Goal: Task Accomplishment & Management: Use online tool/utility

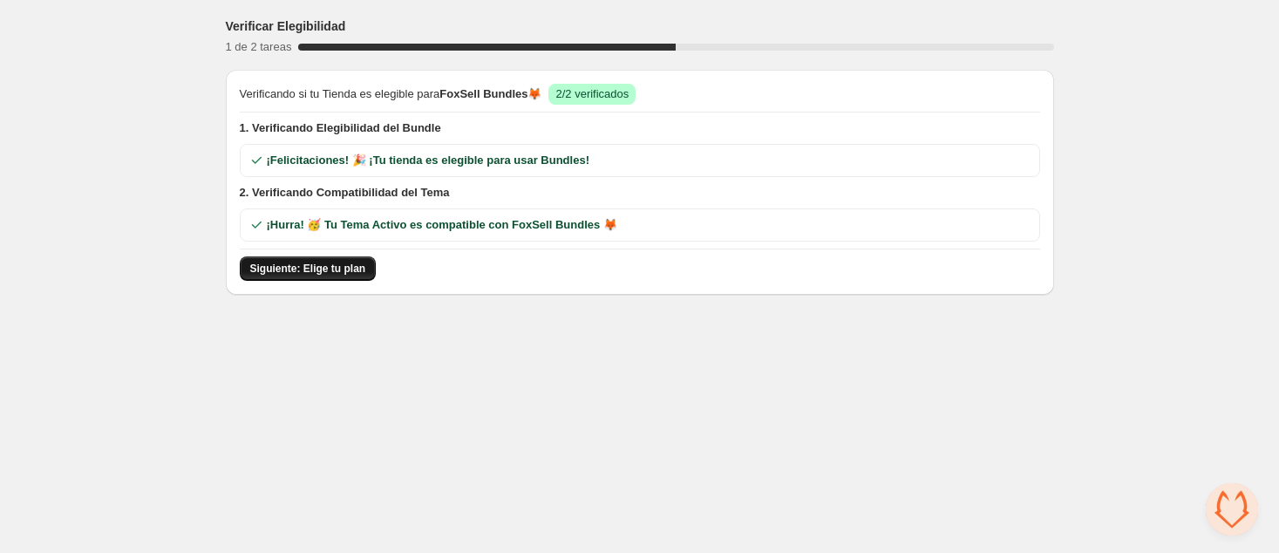
click at [314, 268] on span "Siguiente: Elige tu plan" at bounding box center [308, 268] width 116 height 14
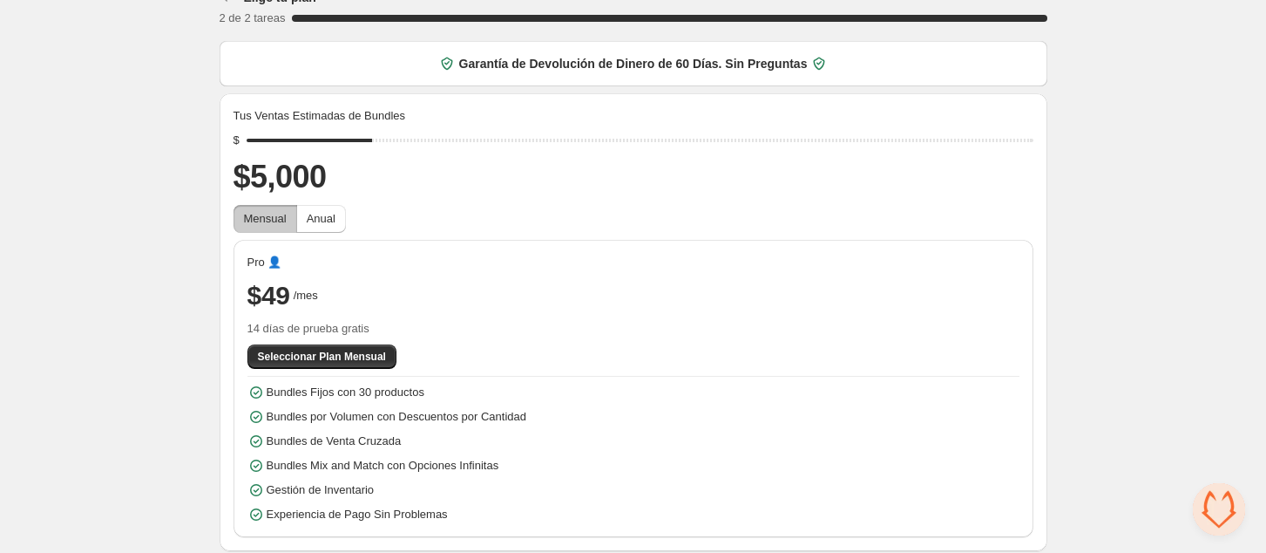
scroll to position [34, 0]
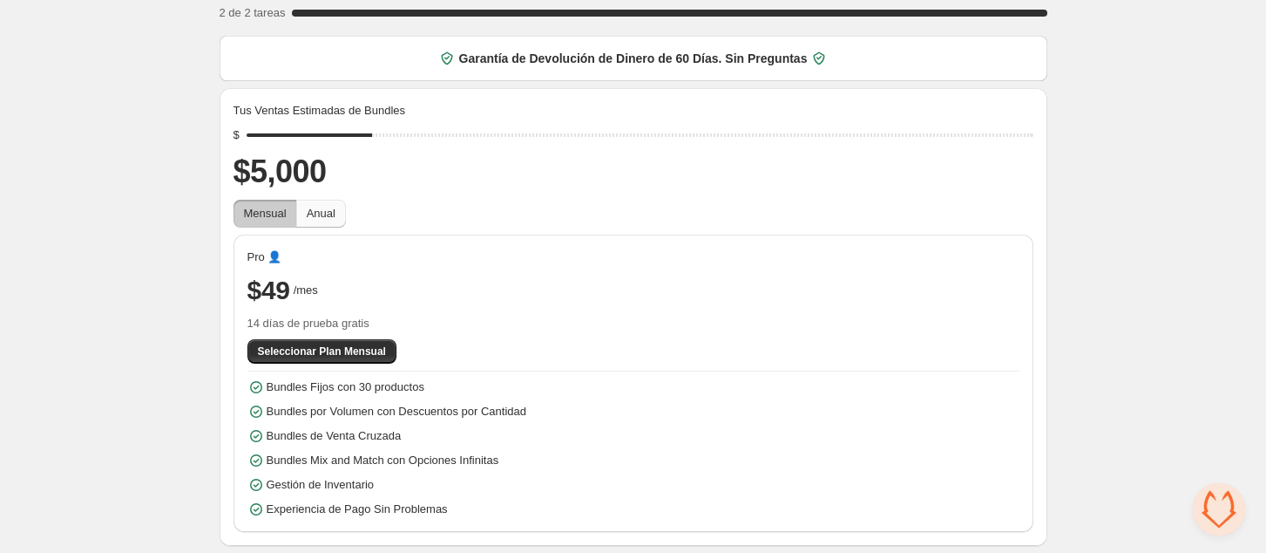
click at [328, 220] on span "Anual" at bounding box center [321, 213] width 29 height 13
click at [268, 216] on span "Mensual" at bounding box center [265, 213] width 43 height 13
drag, startPoint x: 379, startPoint y: 136, endPoint x: 244, endPoint y: 136, distance: 135.1
click at [247, 136] on input "range" at bounding box center [640, 135] width 787 height 24
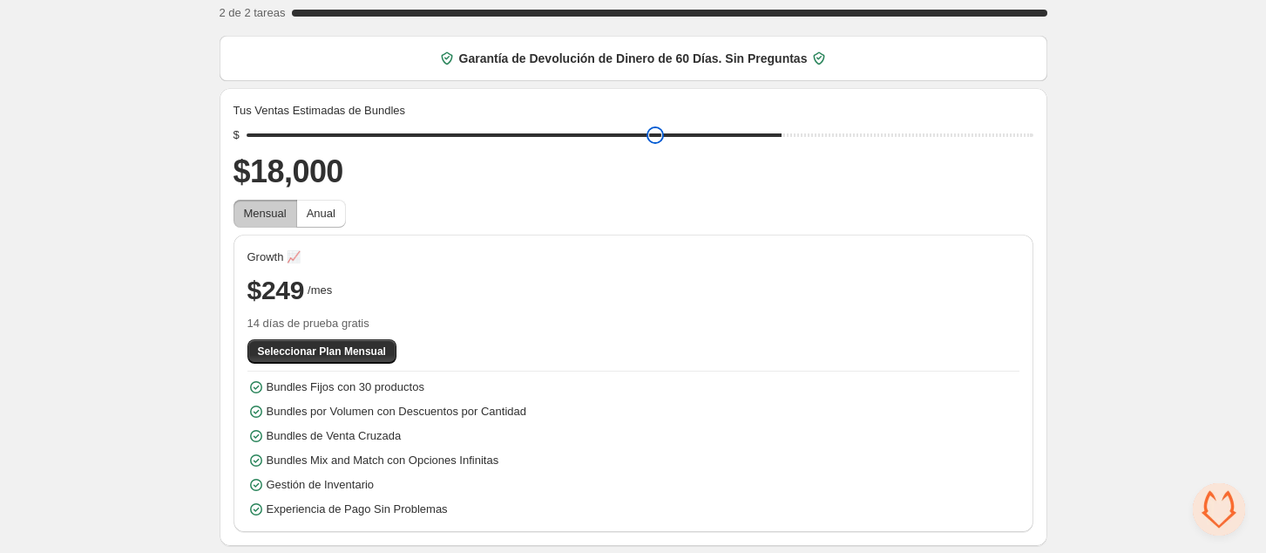
drag, startPoint x: 251, startPoint y: 139, endPoint x: 860, endPoint y: 114, distance: 609.7
click at [860, 123] on input "range" at bounding box center [640, 135] width 787 height 24
click at [261, 211] on span "Mensual" at bounding box center [265, 213] width 43 height 13
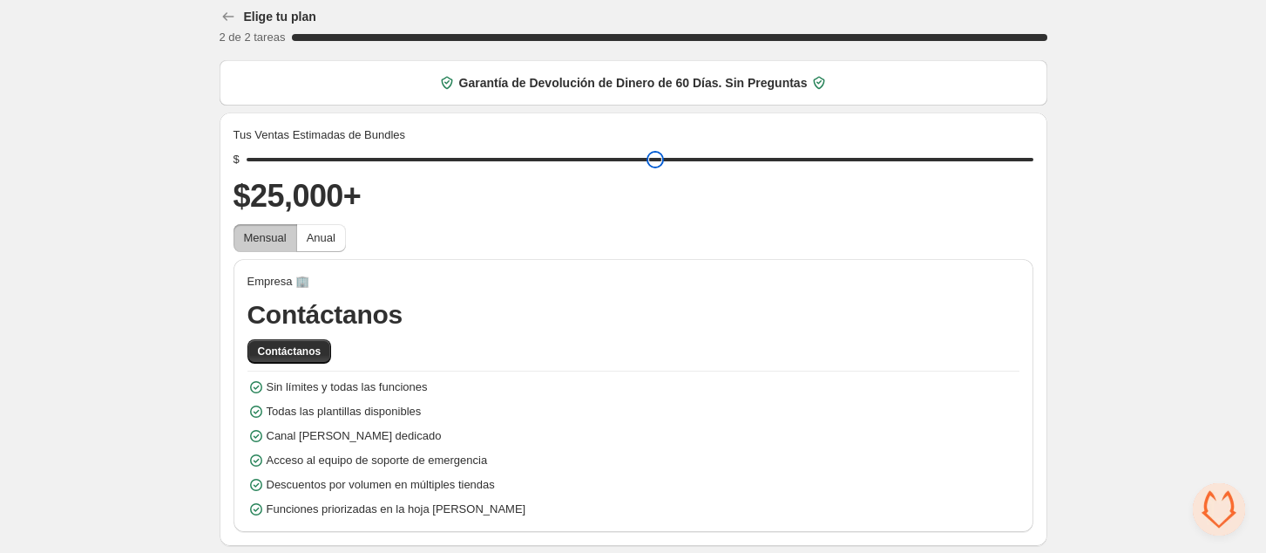
drag, startPoint x: 871, startPoint y: 139, endPoint x: 1110, endPoint y: 140, distance: 238.8
click at [1034, 147] on input "range" at bounding box center [640, 159] width 787 height 24
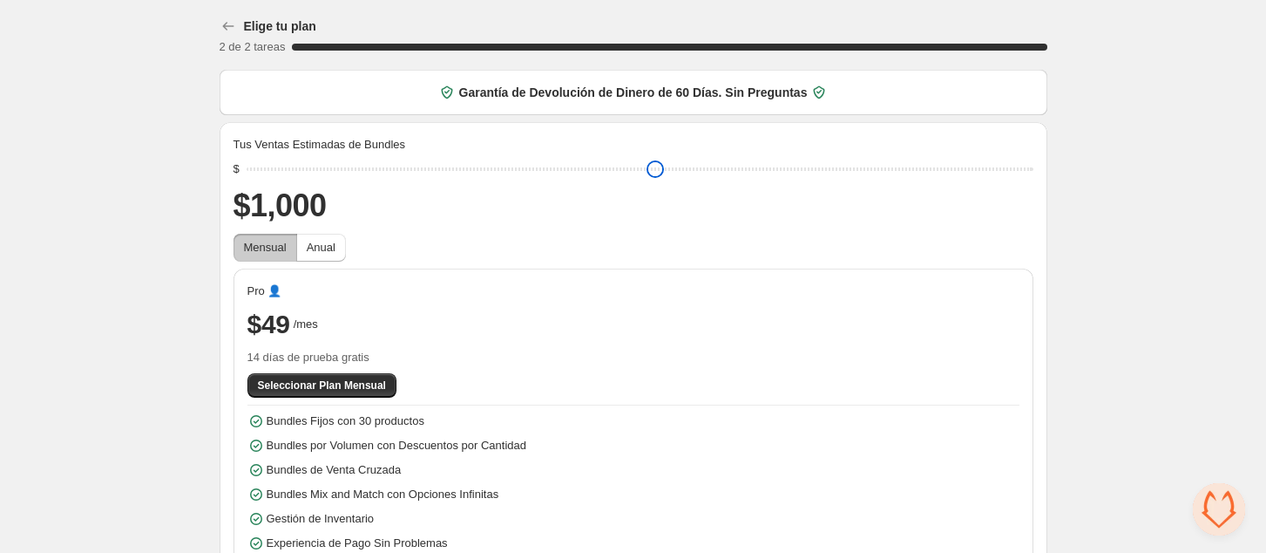
drag, startPoint x: 1030, startPoint y: 167, endPoint x: 237, endPoint y: 199, distance: 793.7
click at [249, 181] on input "range" at bounding box center [640, 169] width 787 height 24
drag, startPoint x: 255, startPoint y: 168, endPoint x: 279, endPoint y: 168, distance: 23.5
type input "****"
click at [279, 168] on input "range" at bounding box center [640, 169] width 787 height 24
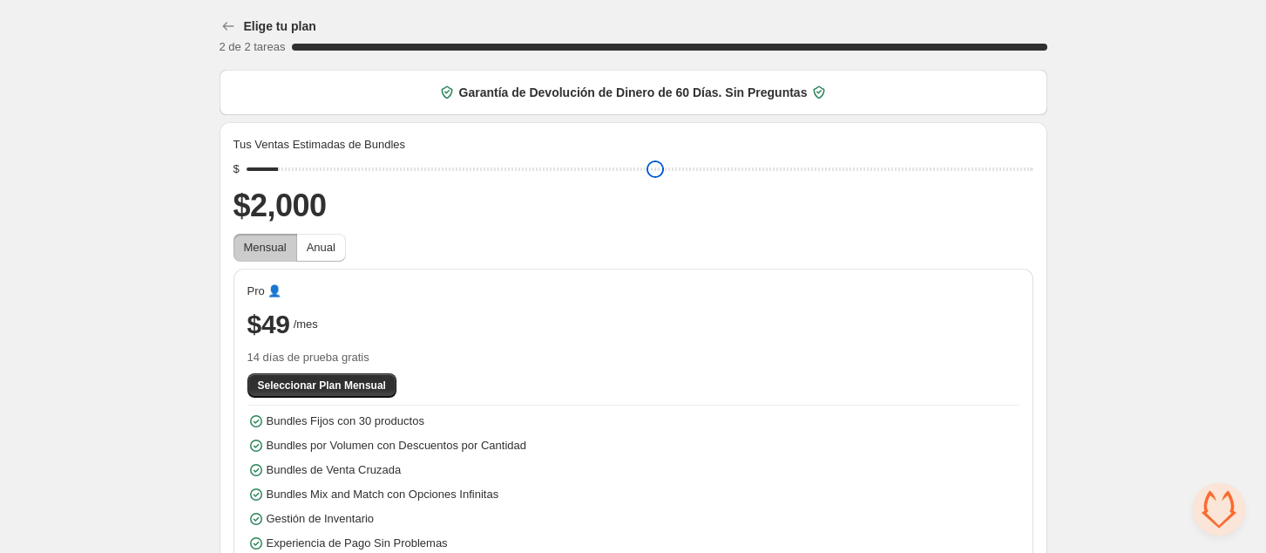
scroll to position [34, 0]
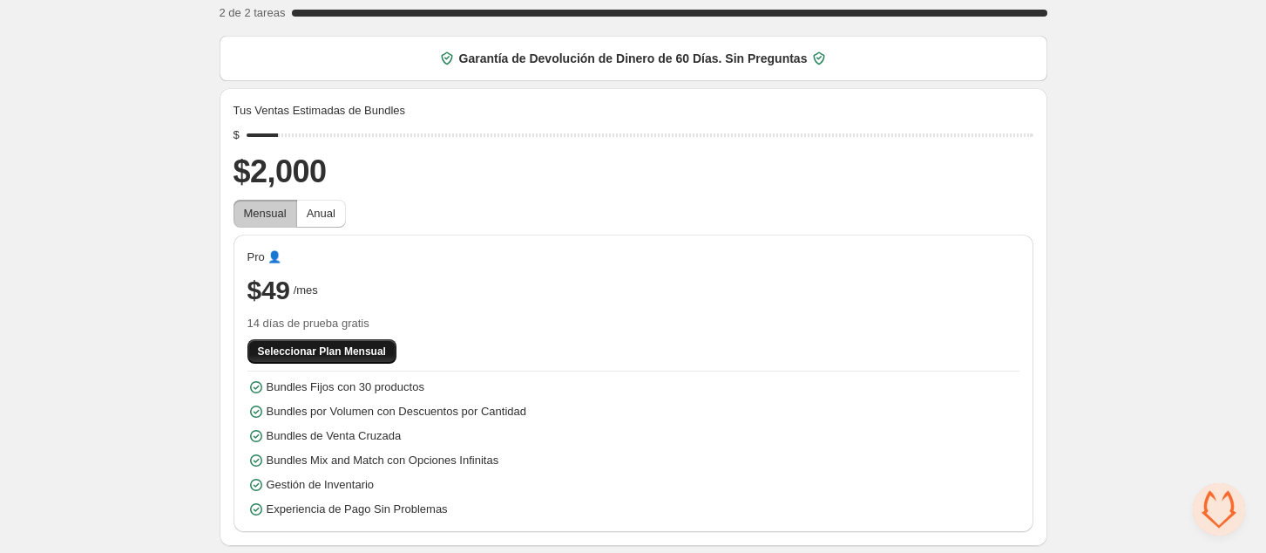
click at [368, 350] on span "Seleccionar Plan Mensual" at bounding box center [322, 351] width 128 height 14
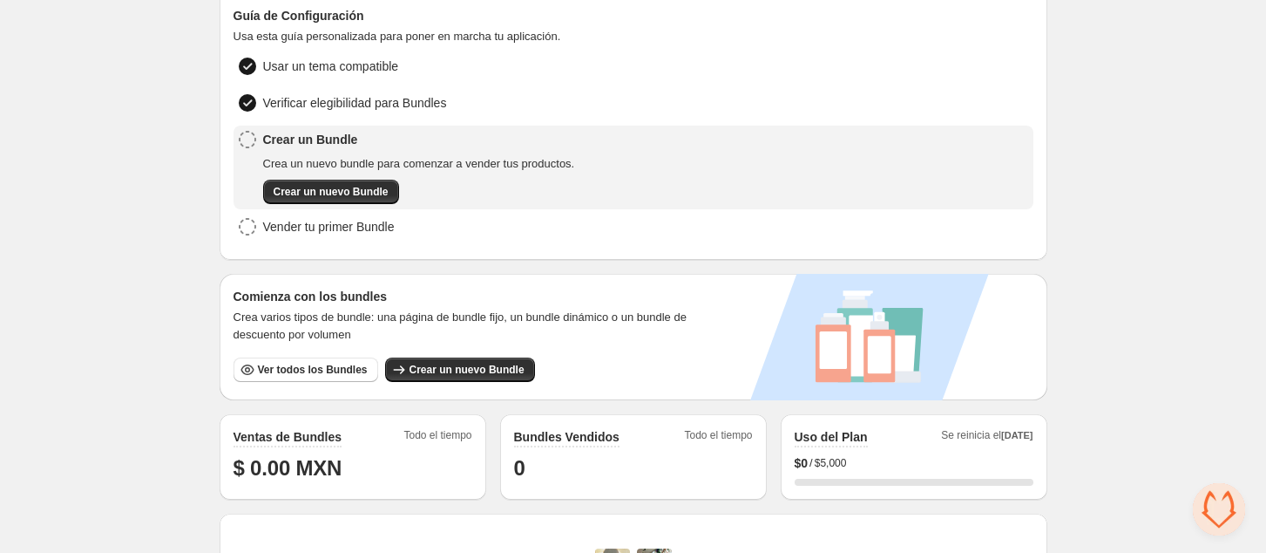
scroll to position [98, 0]
click at [309, 185] on span "Crear un nuevo Bundle" at bounding box center [331, 191] width 115 height 14
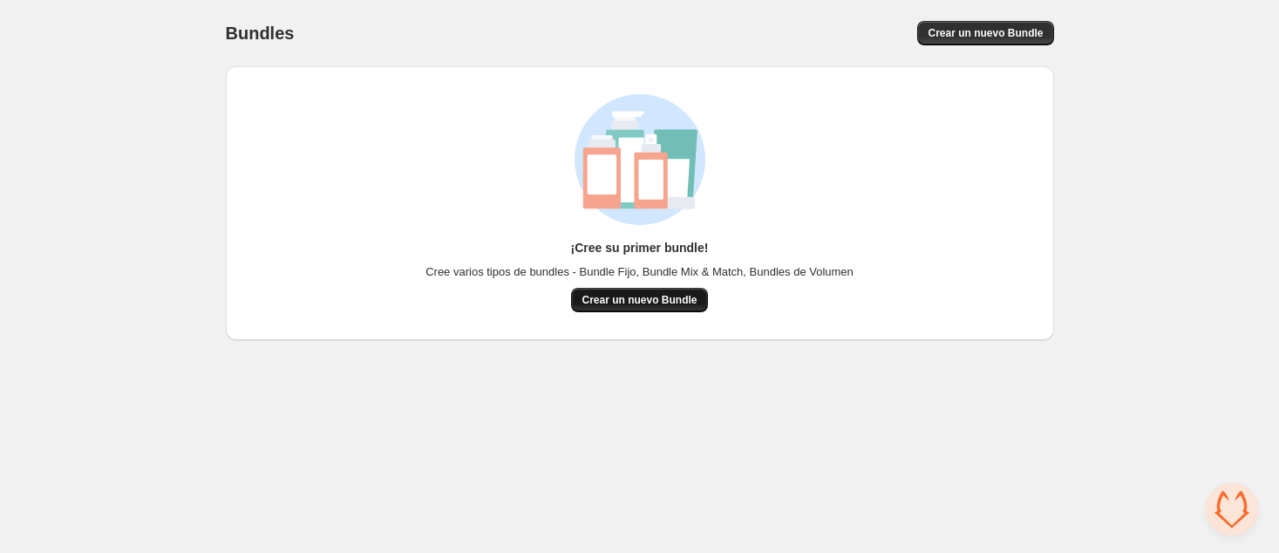
click at [657, 303] on span "Crear un nuevo Bundle" at bounding box center [638, 300] width 115 height 14
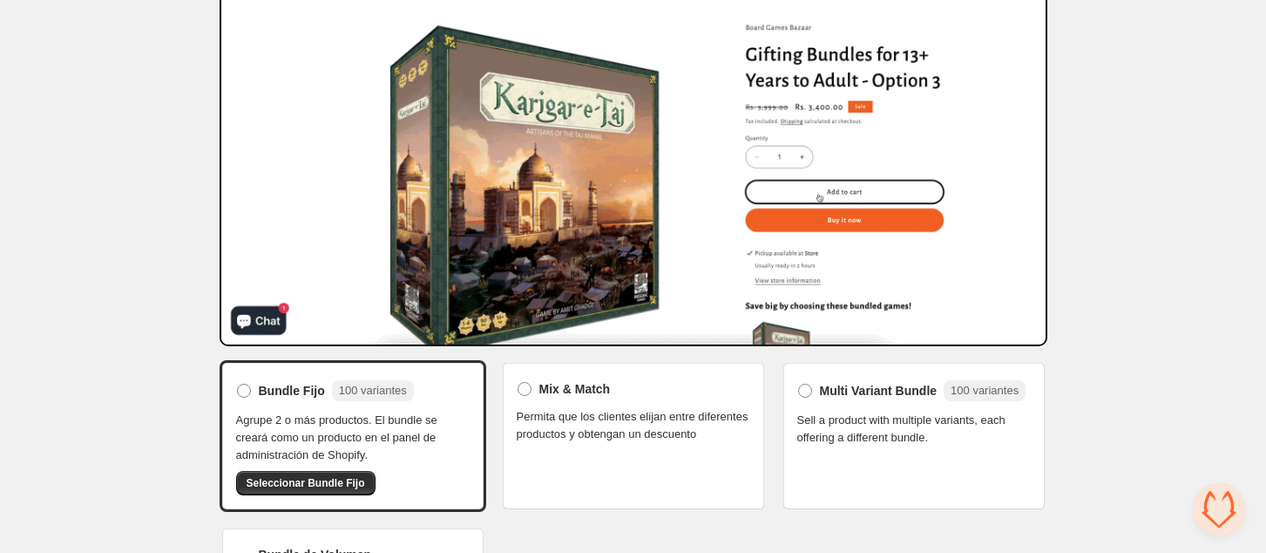
scroll to position [255, 0]
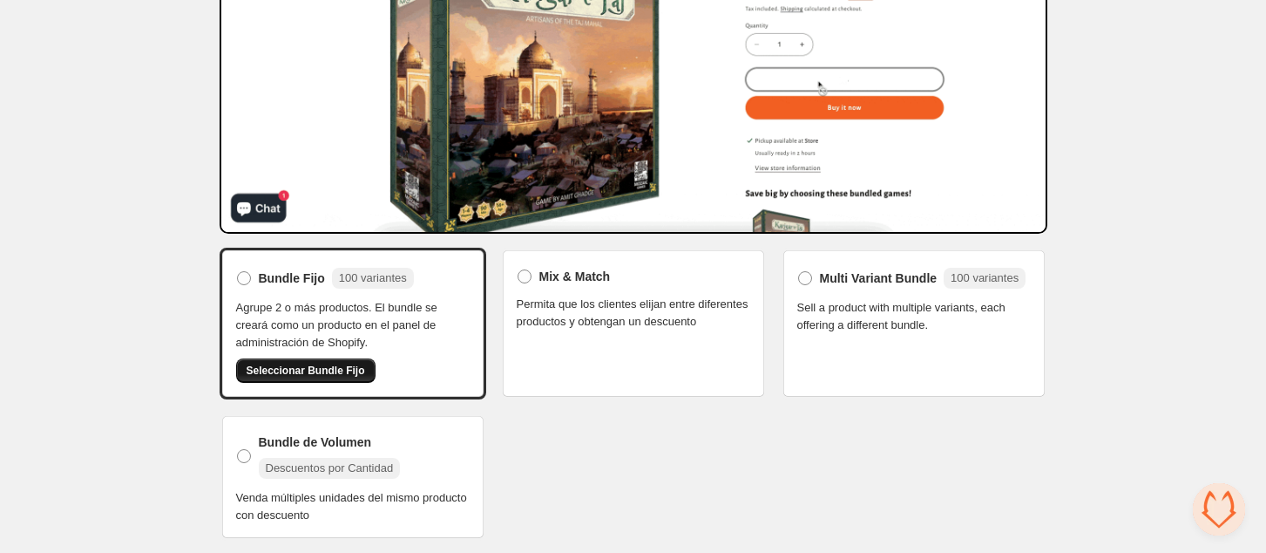
click at [324, 367] on span "Seleccionar Bundle Fijo" at bounding box center [306, 370] width 119 height 14
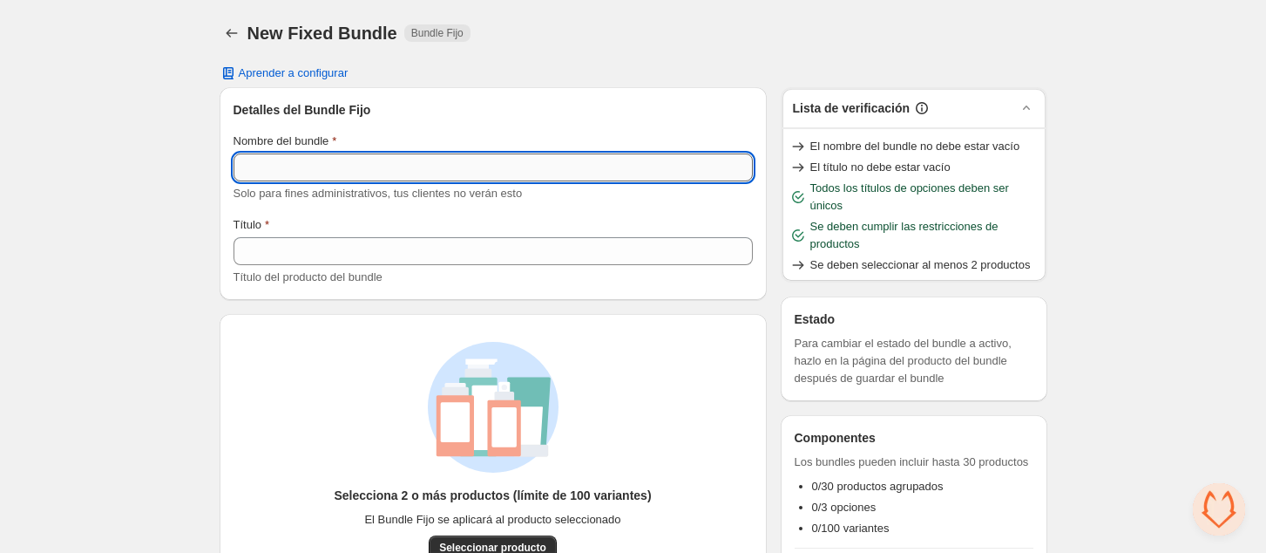
click at [303, 165] on input "Nombre del bundle" at bounding box center [493, 167] width 519 height 28
type input "**********"
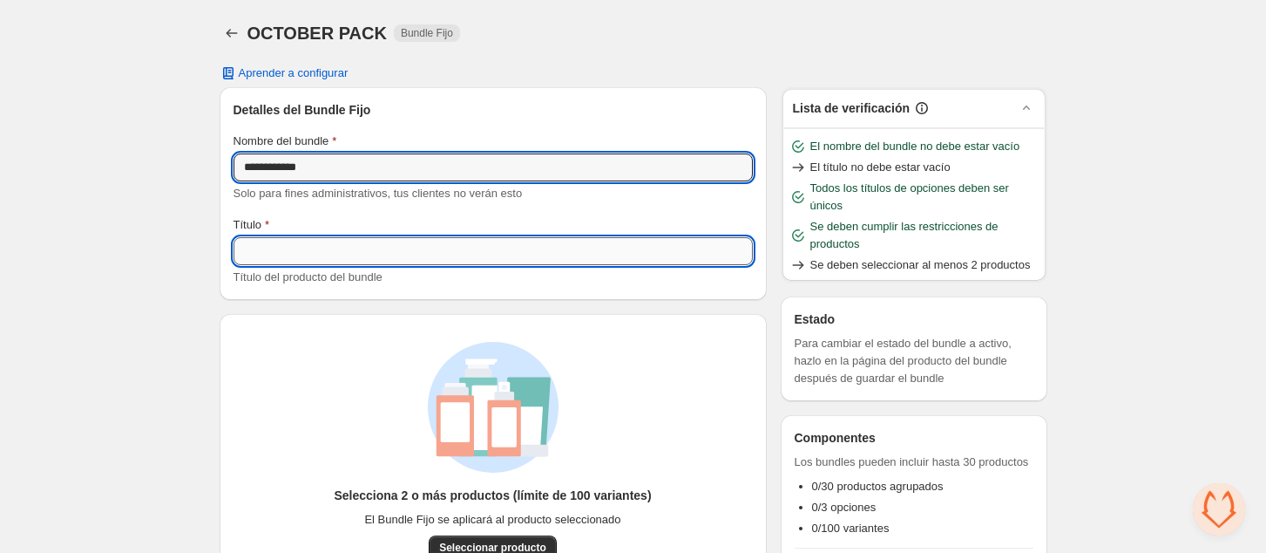
click at [314, 253] on input "Título" at bounding box center [493, 251] width 519 height 28
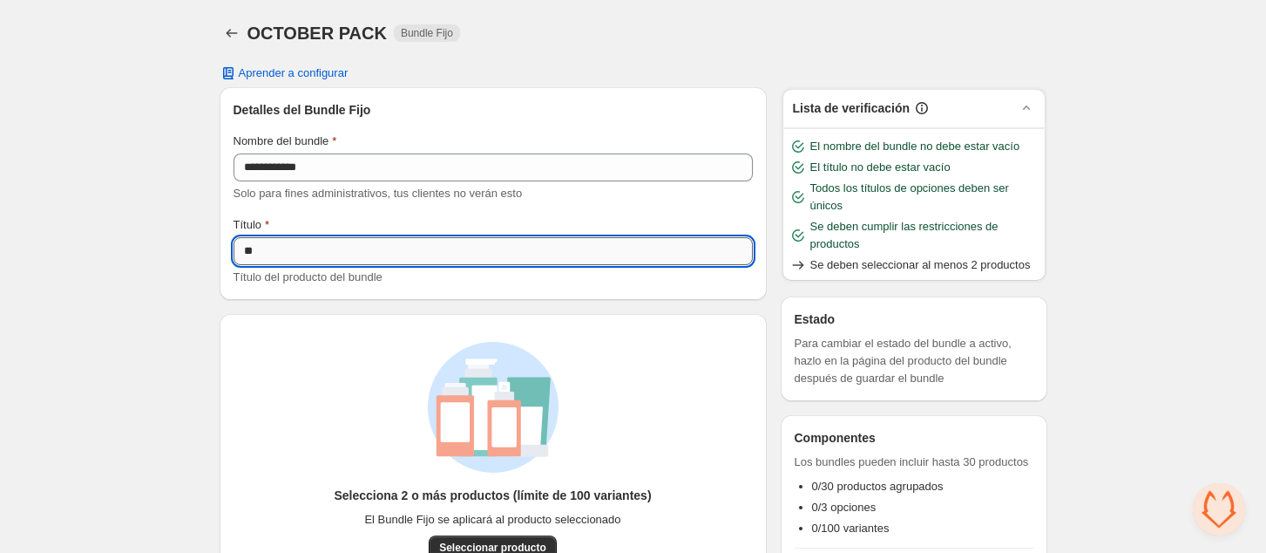
type input "*"
click at [166, 329] on div "**********" at bounding box center [633, 358] width 1266 height 717
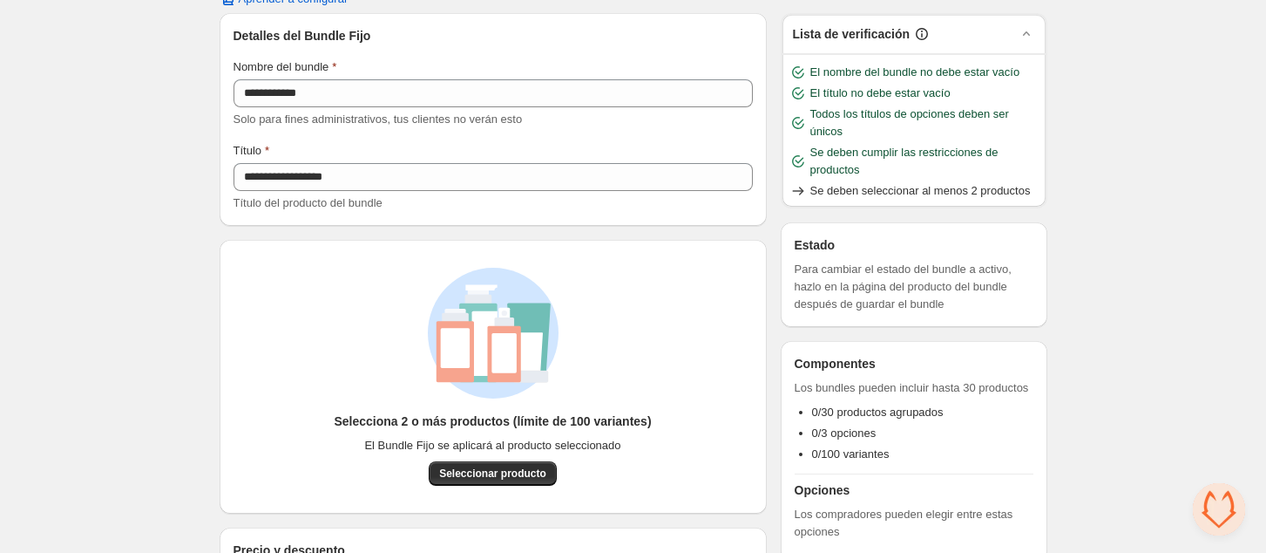
scroll to position [146, 0]
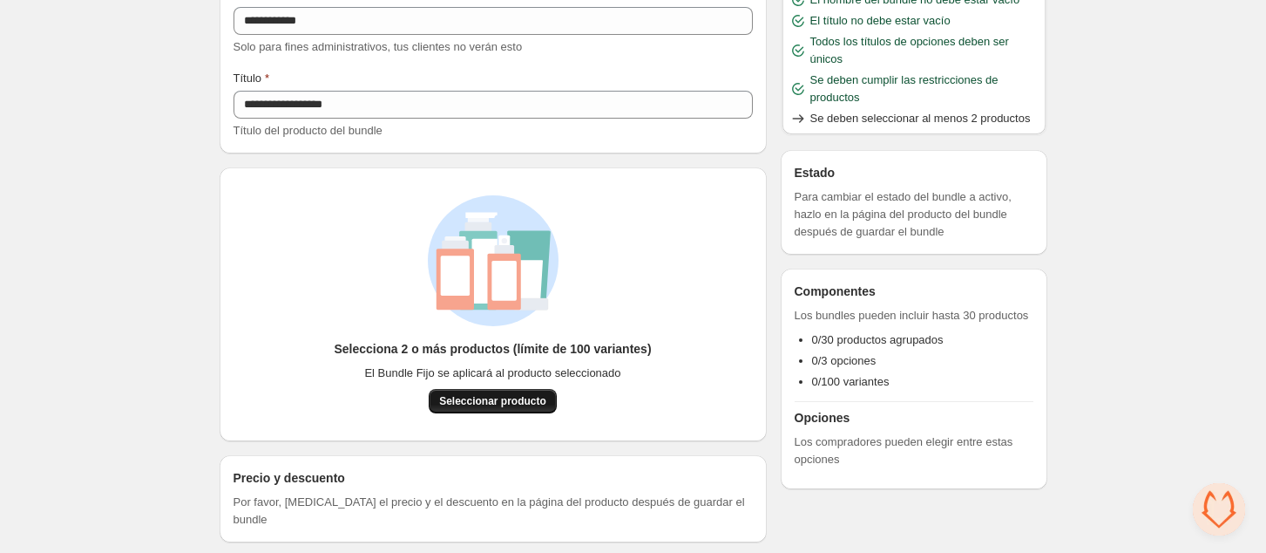
click at [521, 399] on span "Seleccionar producto" at bounding box center [492, 401] width 107 height 14
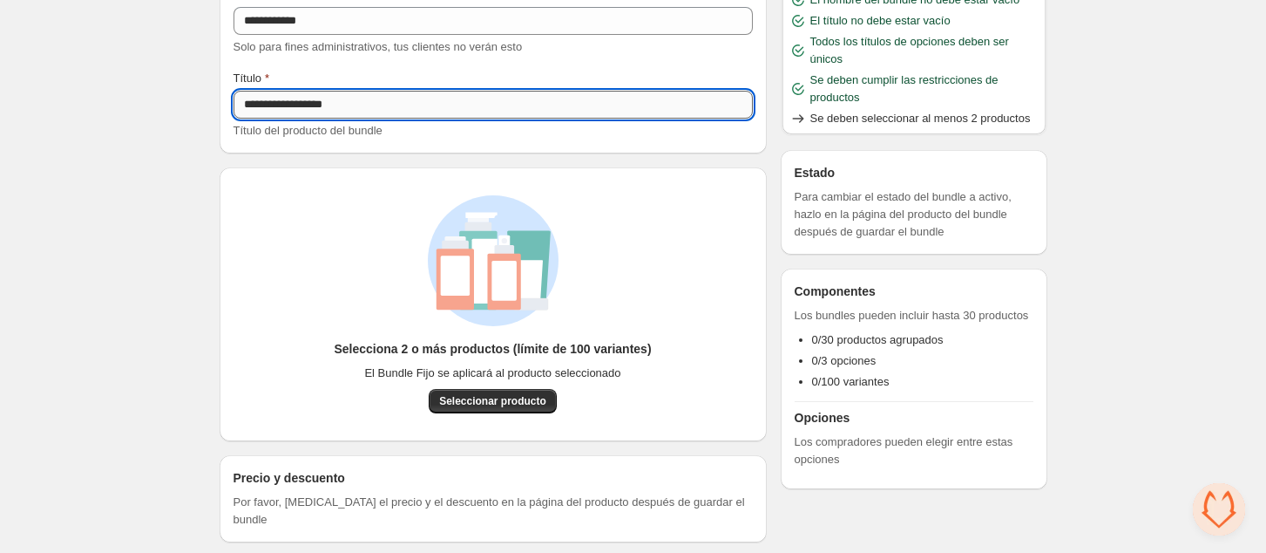
click at [335, 102] on input "**********" at bounding box center [493, 105] width 519 height 28
drag, startPoint x: 287, startPoint y: 108, endPoint x: 251, endPoint y: 106, distance: 35.8
click at [251, 106] on input "**********" at bounding box center [493, 105] width 519 height 28
drag, startPoint x: 291, startPoint y: 107, endPoint x: 328, endPoint y: 105, distance: 36.7
click at [328, 105] on input "**********" at bounding box center [493, 105] width 519 height 28
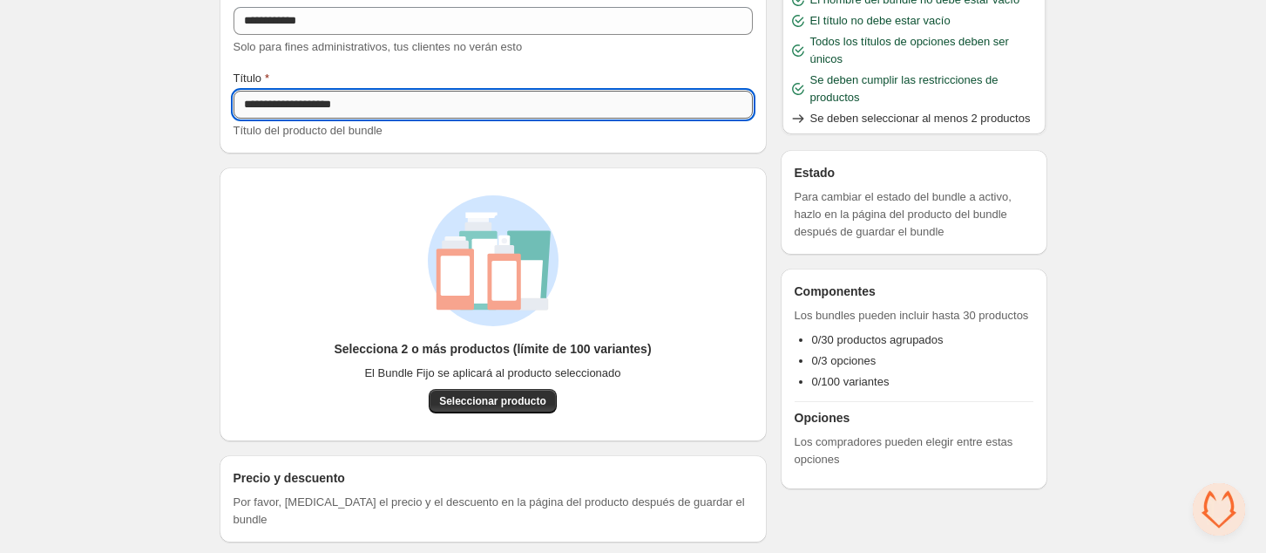
drag, startPoint x: 340, startPoint y: 108, endPoint x: 373, endPoint y: 108, distance: 33.1
click at [373, 108] on input "**********" at bounding box center [493, 105] width 519 height 28
click at [467, 408] on button "Seleccionar producto" at bounding box center [493, 401] width 128 height 24
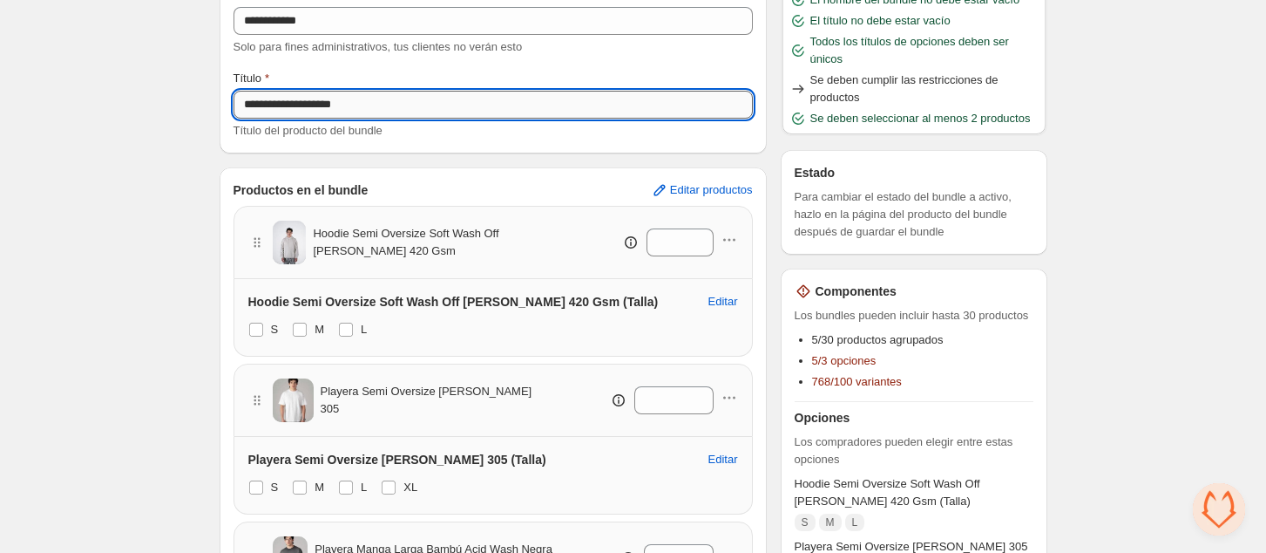
click at [329, 105] on input "**********" at bounding box center [493, 105] width 519 height 28
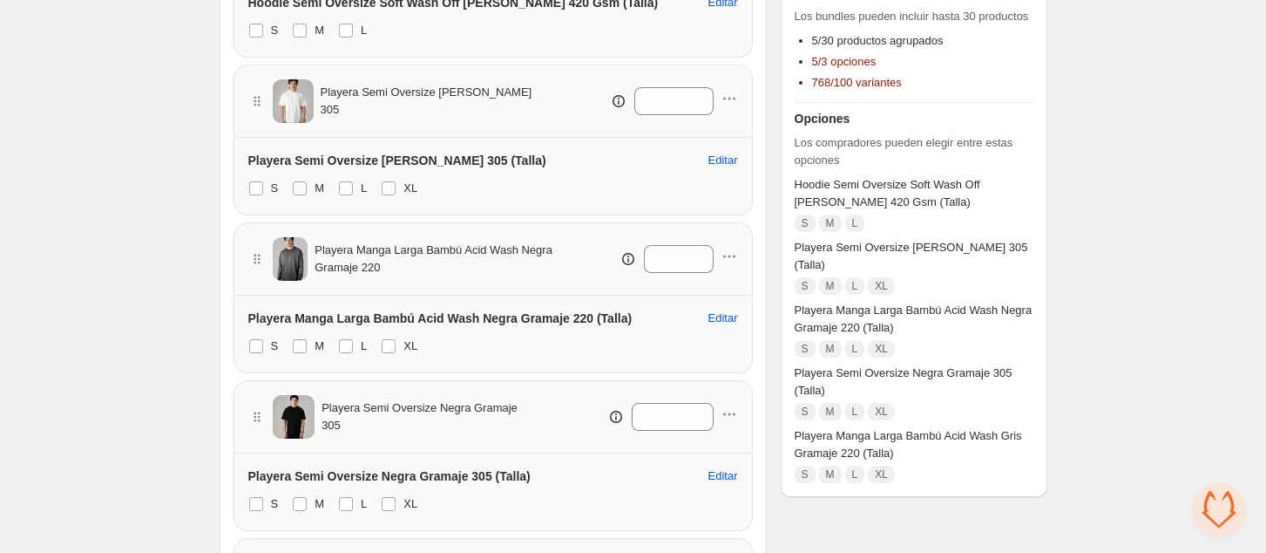
scroll to position [446, 0]
type input "**********"
click at [388, 187] on span at bounding box center [389, 187] width 14 height 14
click at [389, 342] on span at bounding box center [389, 345] width 14 height 14
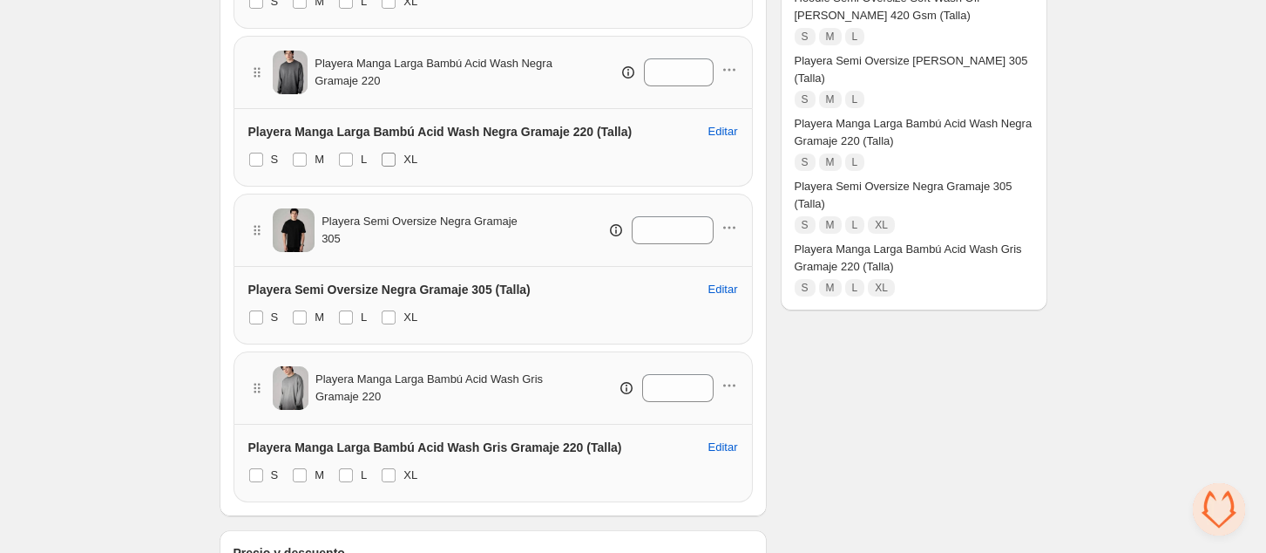
scroll to position [634, 0]
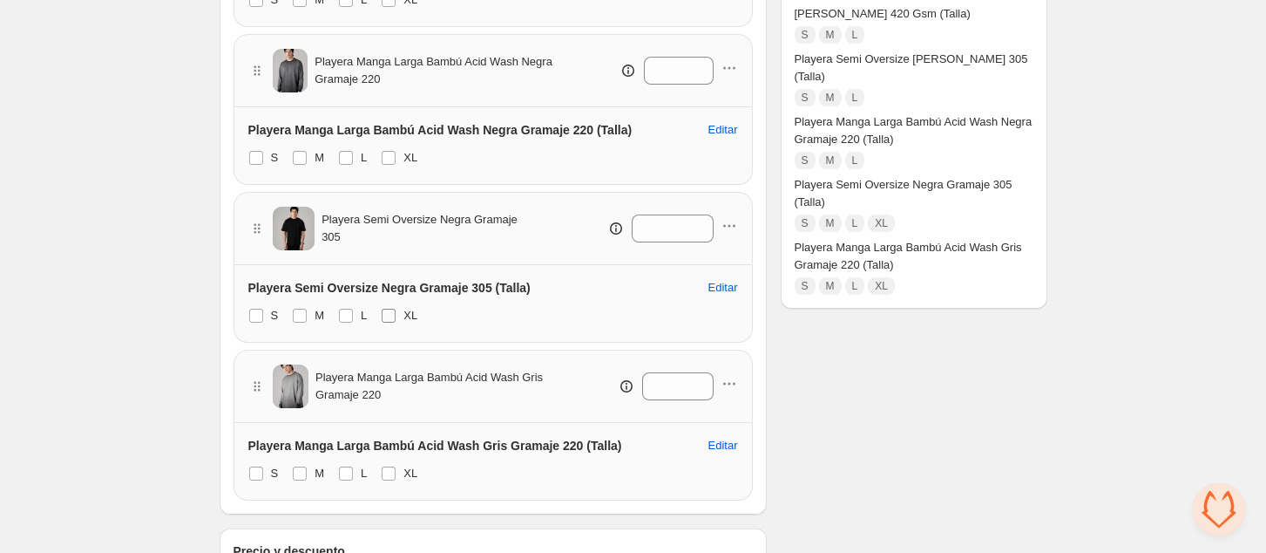
click at [389, 316] on span at bounding box center [389, 316] width 14 height 14
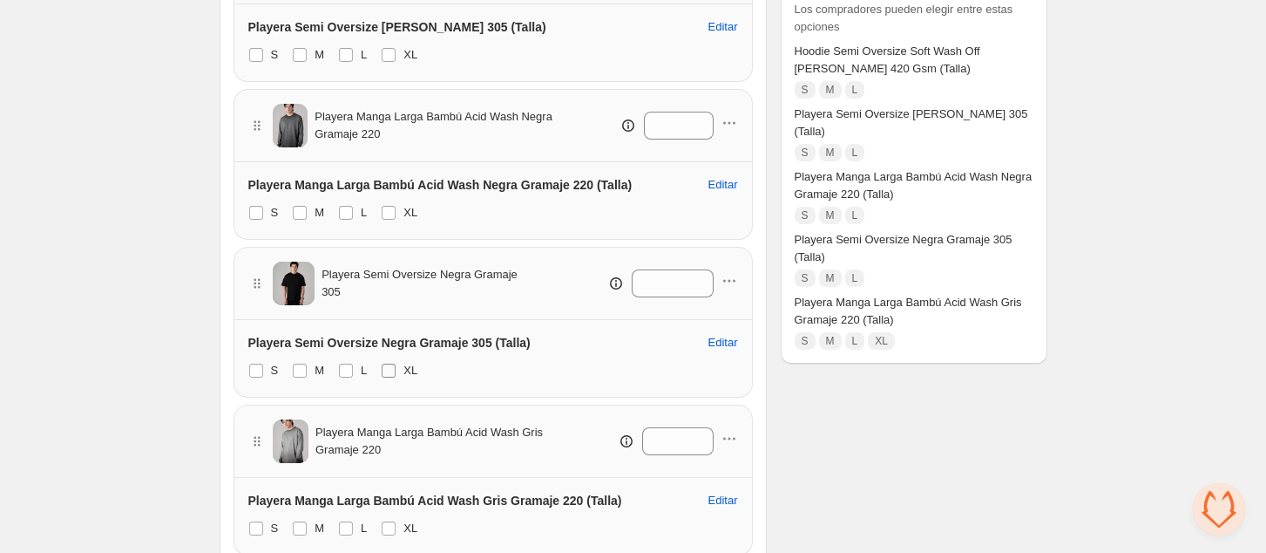
scroll to position [706, 0]
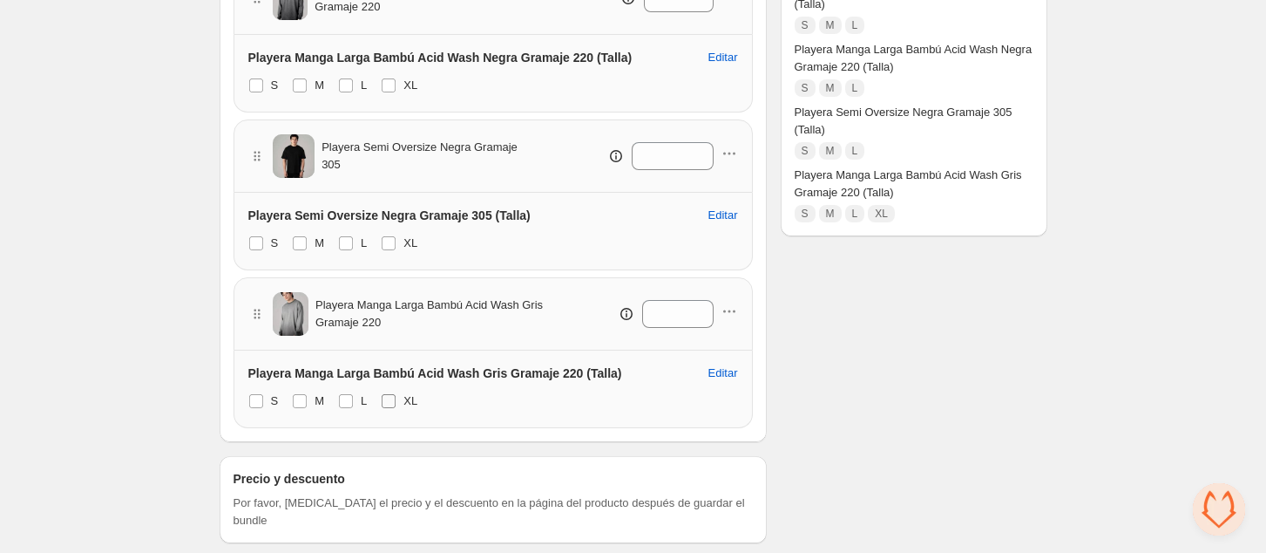
click at [385, 401] on span at bounding box center [389, 401] width 14 height 14
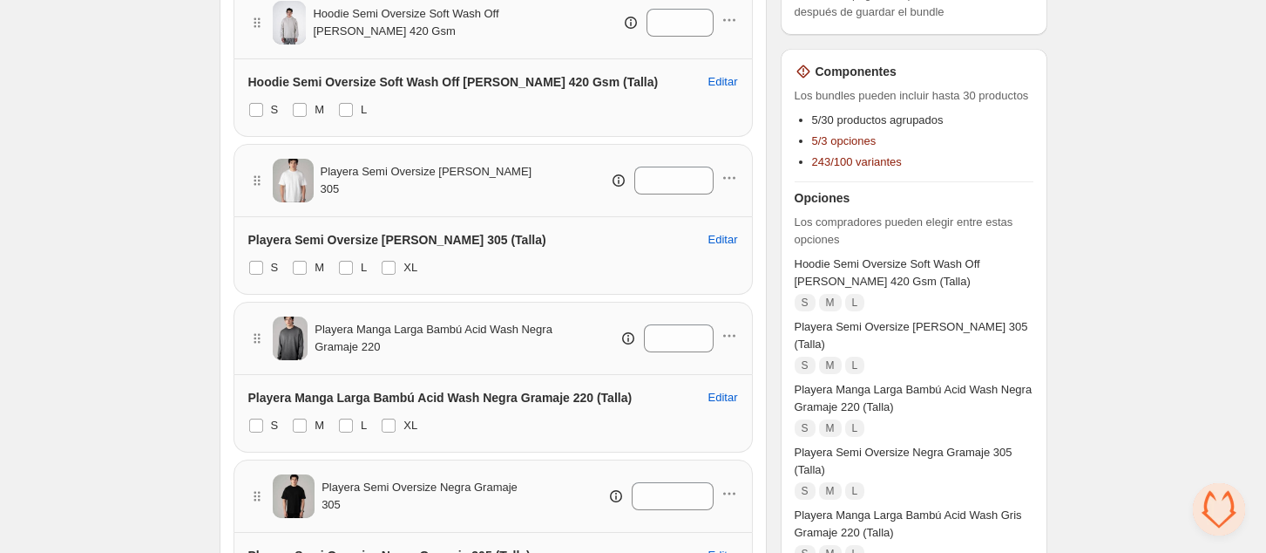
scroll to position [364, 0]
click at [674, 18] on input "*" at bounding box center [667, 24] width 40 height 28
click at [706, 24] on icon at bounding box center [700, 29] width 17 height 17
click at [702, 27] on icon at bounding box center [700, 29] width 17 height 17
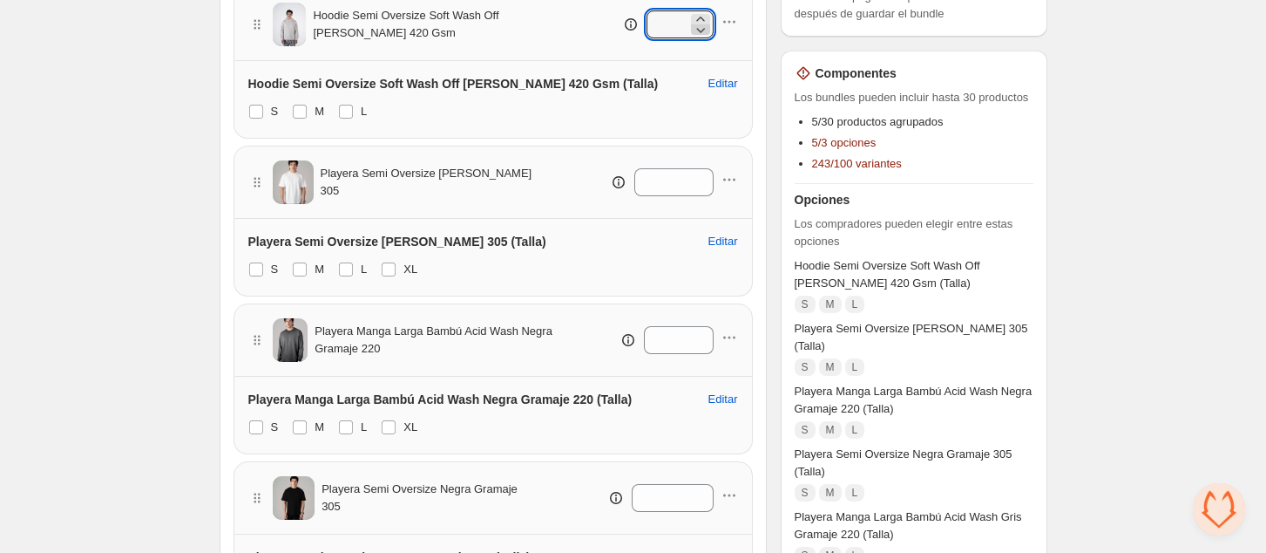
click at [702, 27] on icon at bounding box center [700, 29] width 17 height 17
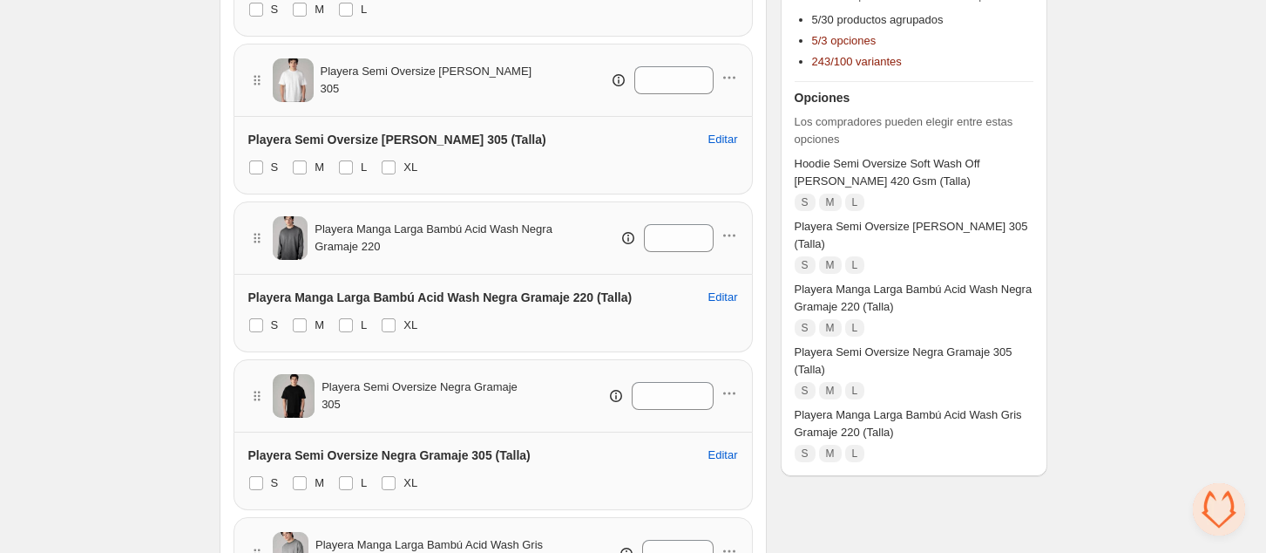
scroll to position [706, 0]
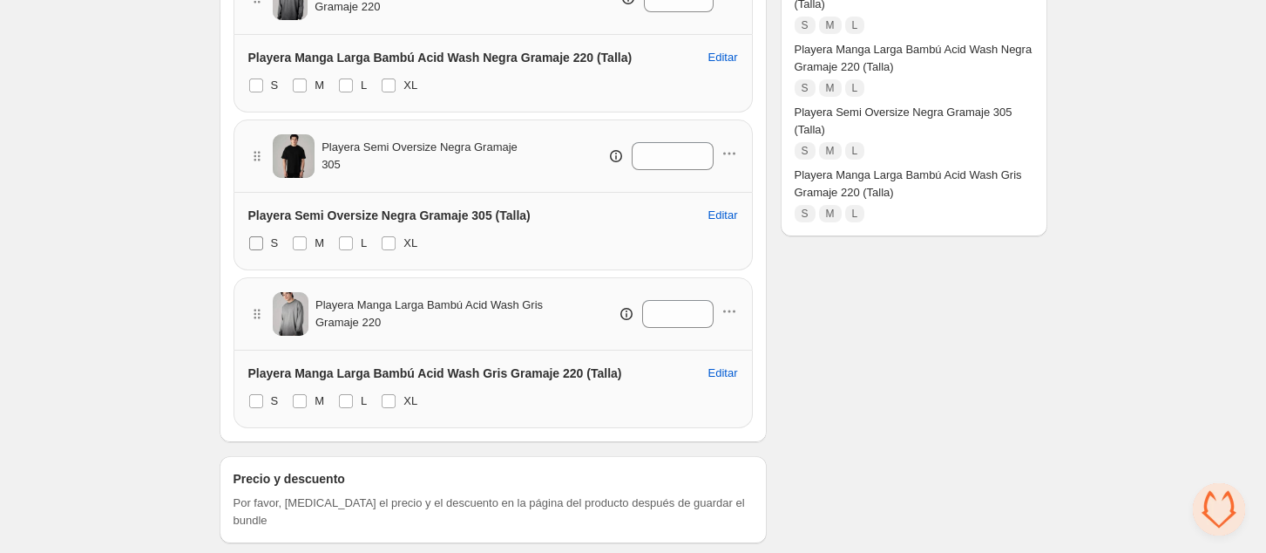
click at [253, 241] on span at bounding box center [256, 243] width 14 height 14
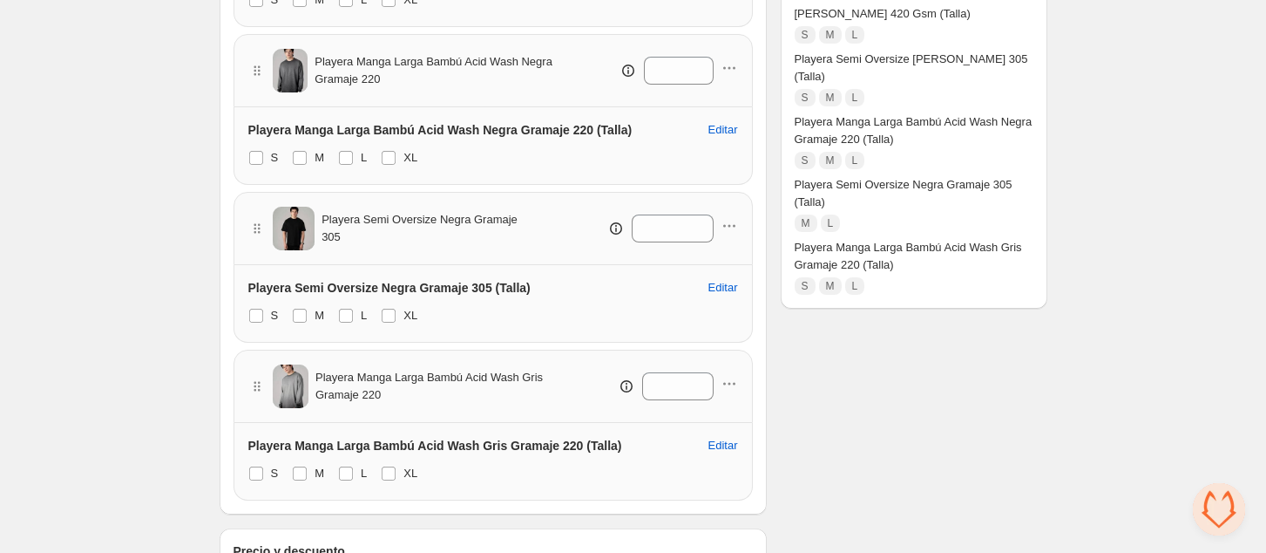
scroll to position [648, 0]
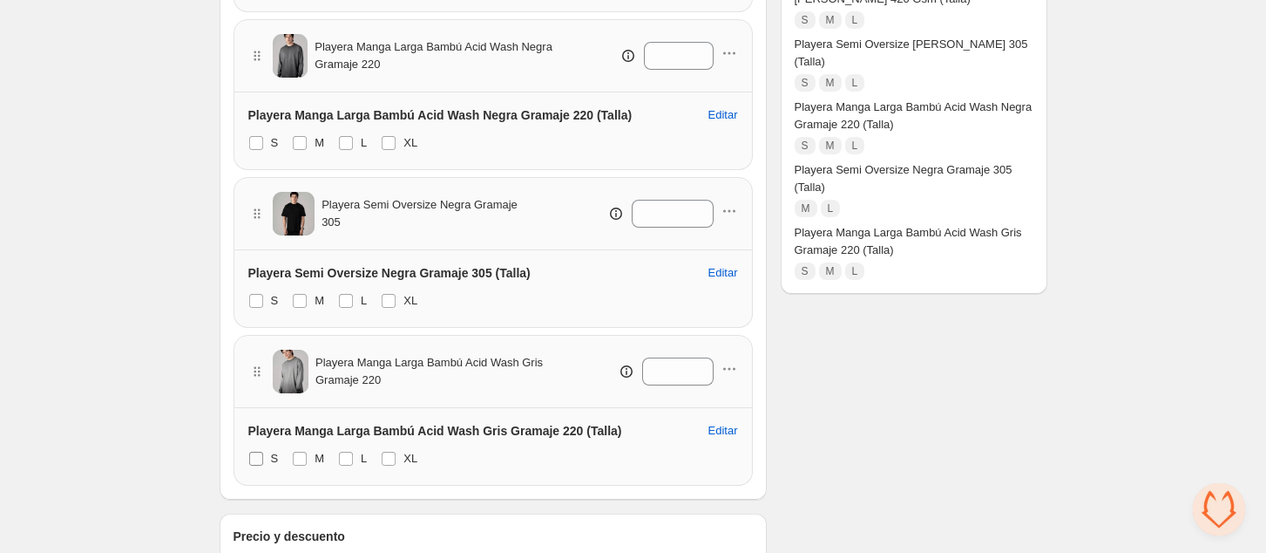
click at [256, 454] on span at bounding box center [256, 458] width 14 height 14
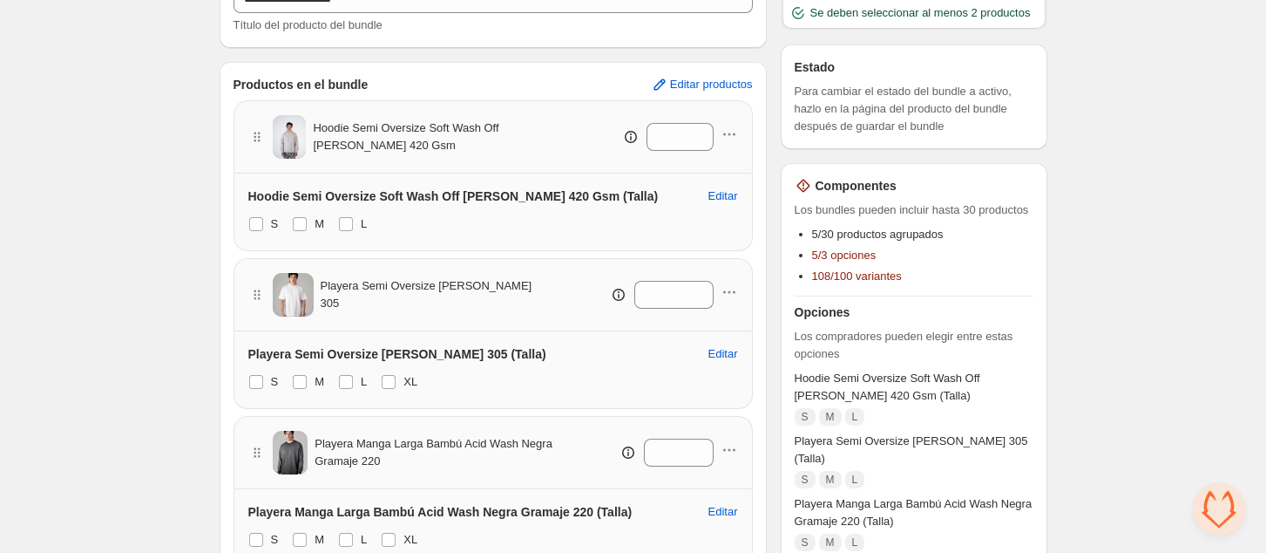
scroll to position [254, 0]
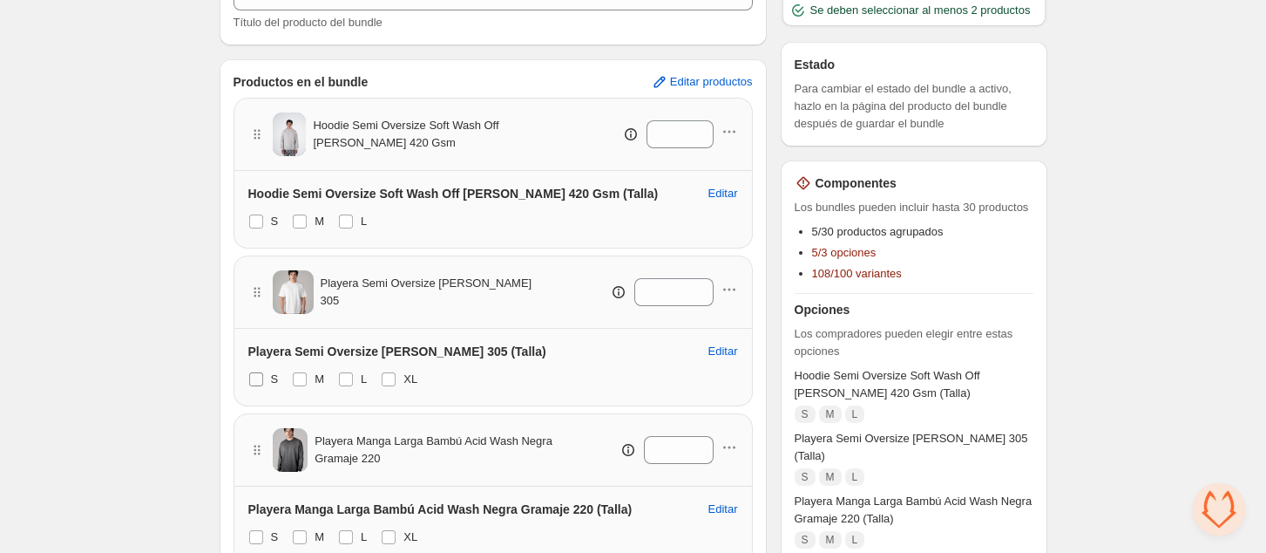
click at [258, 381] on span at bounding box center [256, 379] width 14 height 14
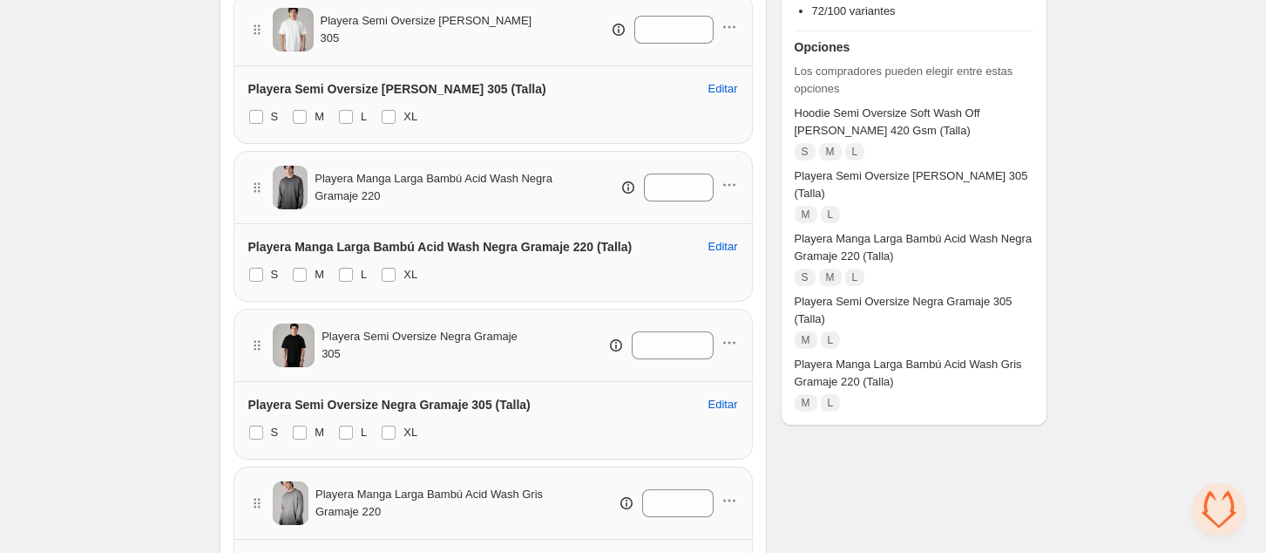
scroll to position [524, 0]
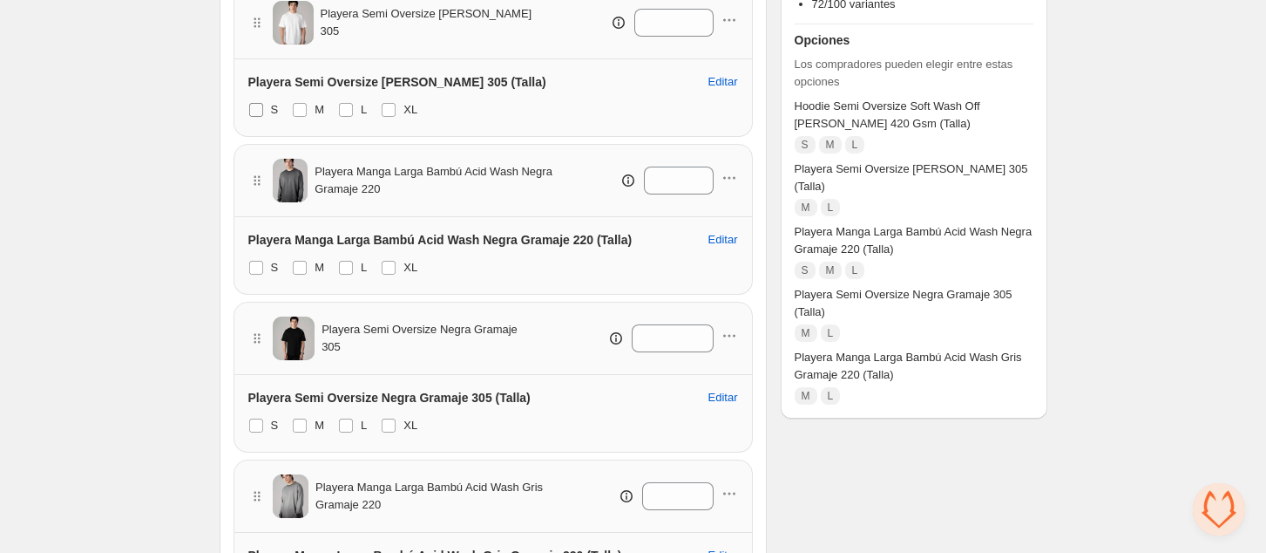
click at [254, 108] on span at bounding box center [256, 110] width 14 height 14
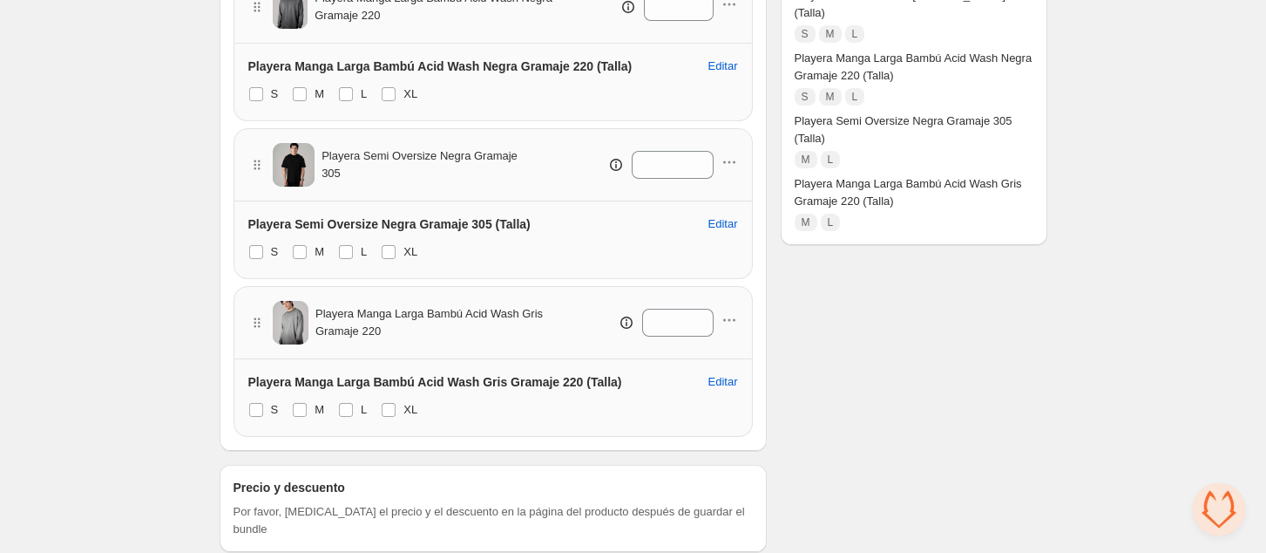
scroll to position [703, 0]
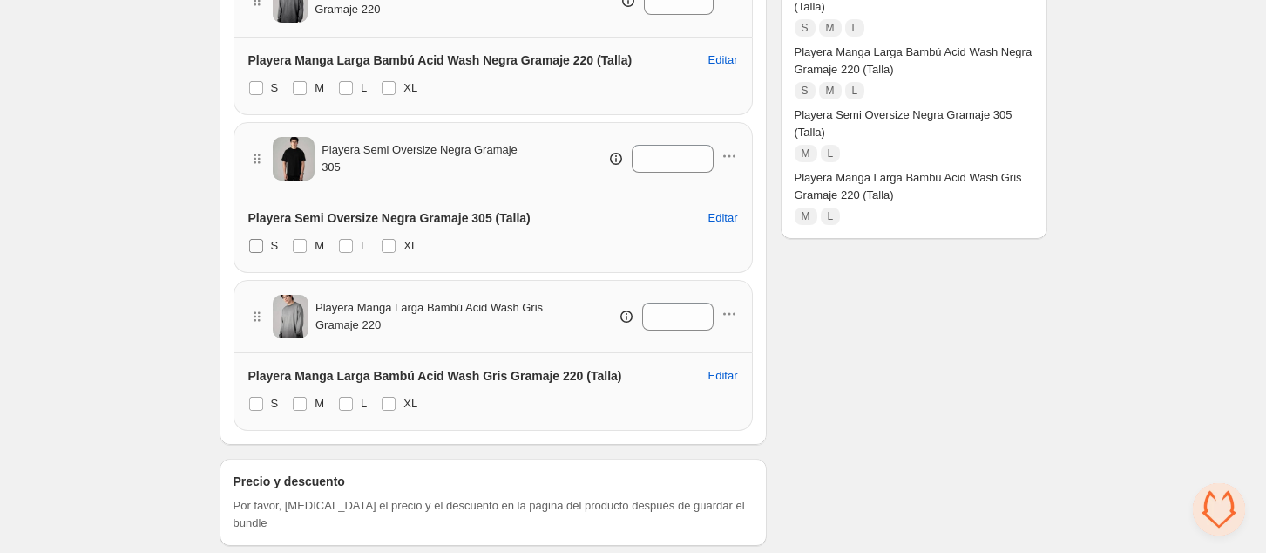
click at [253, 249] on span at bounding box center [256, 246] width 14 height 14
click at [254, 402] on span at bounding box center [256, 404] width 14 height 14
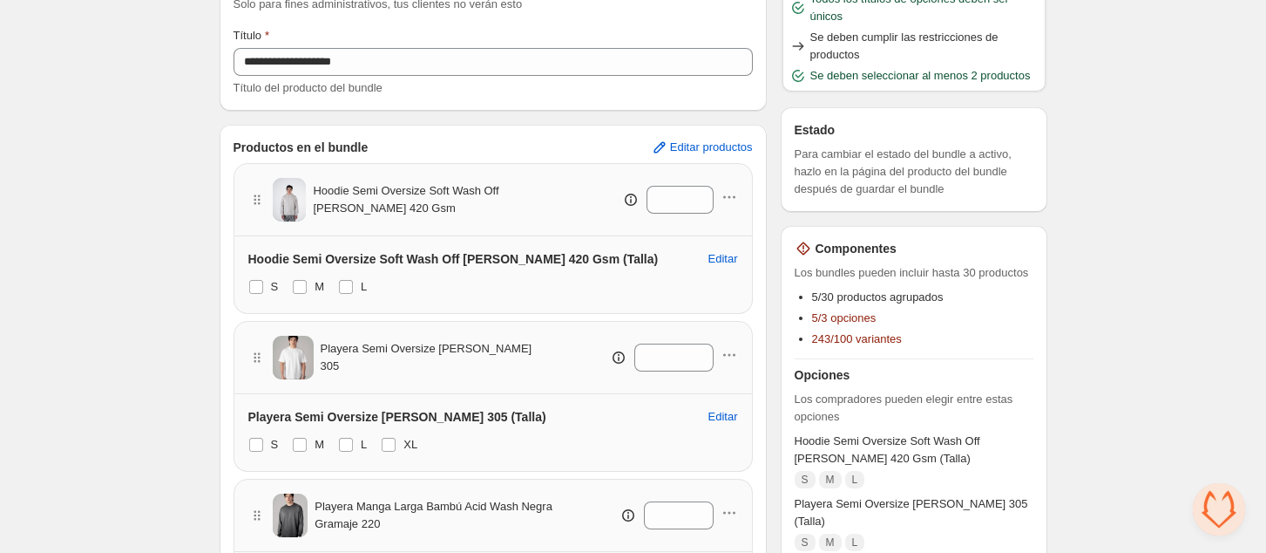
scroll to position [188, 0]
click at [739, 150] on span "Editar productos" at bounding box center [711, 148] width 83 height 14
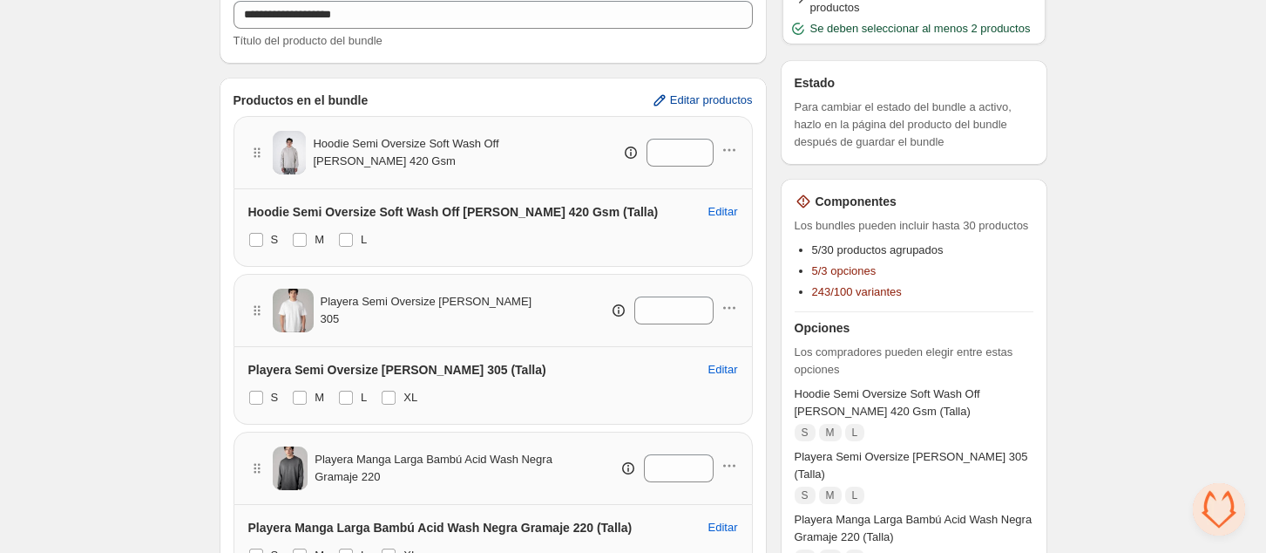
scroll to position [245, 0]
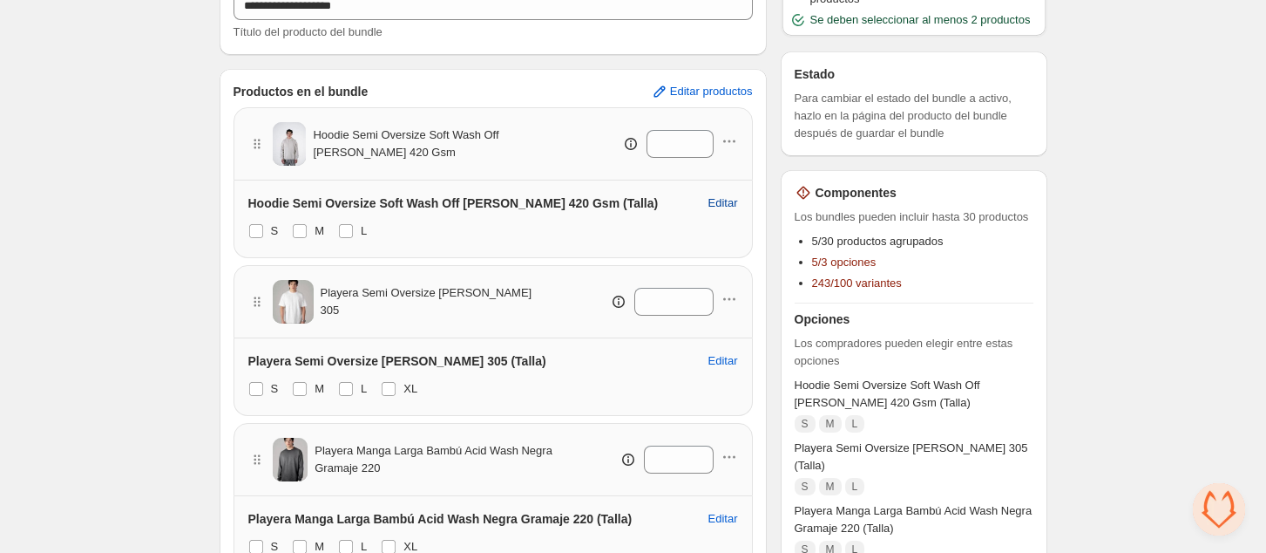
click at [725, 201] on span "Editar" at bounding box center [724, 203] width 30 height 14
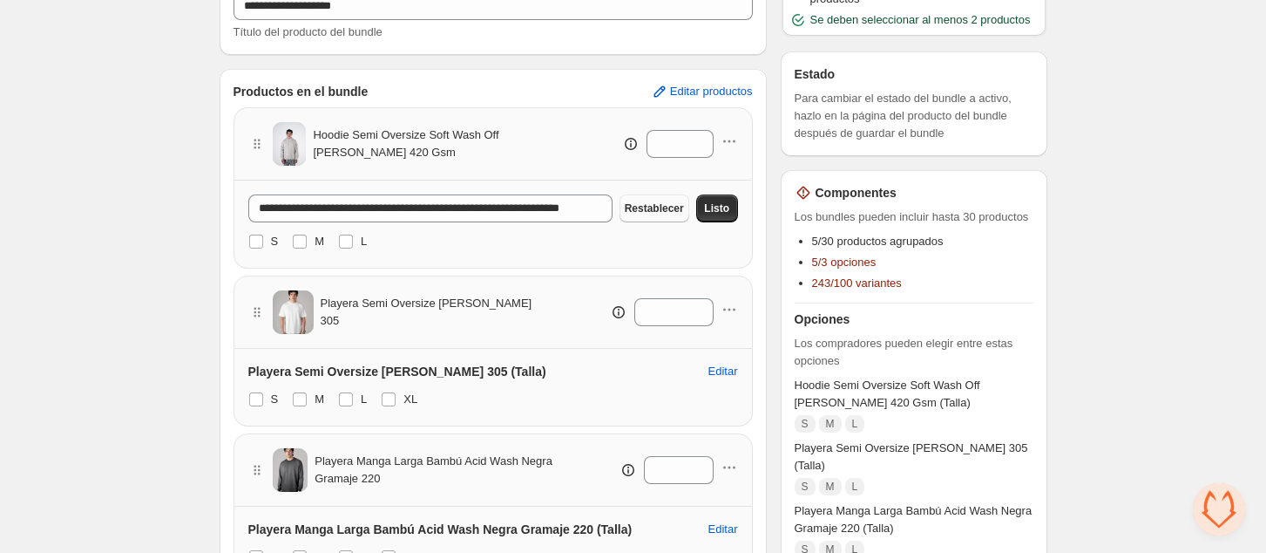
click at [652, 209] on span "Restablecer" at bounding box center [654, 208] width 59 height 14
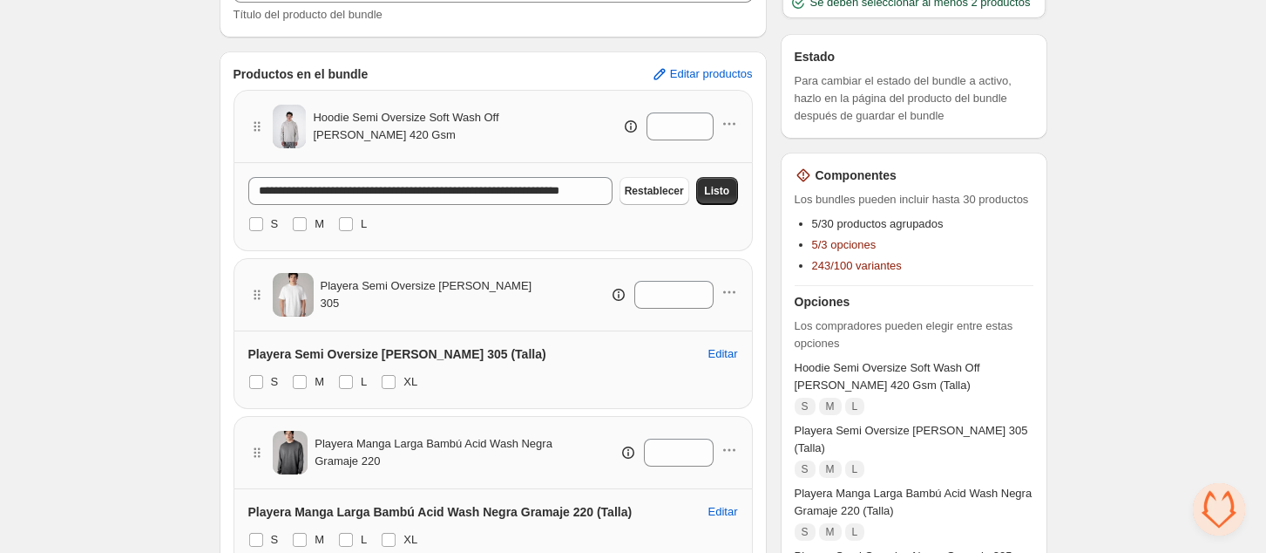
click at [739, 129] on div "Hoodie Semi Oversize Soft Wash Off [PERSON_NAME] 420 Gsm *" at bounding box center [493, 126] width 519 height 73
click at [730, 122] on icon "button" at bounding box center [729, 123] width 17 height 17
click at [730, 189] on span "Remove Product" at bounding box center [741, 186] width 90 height 17
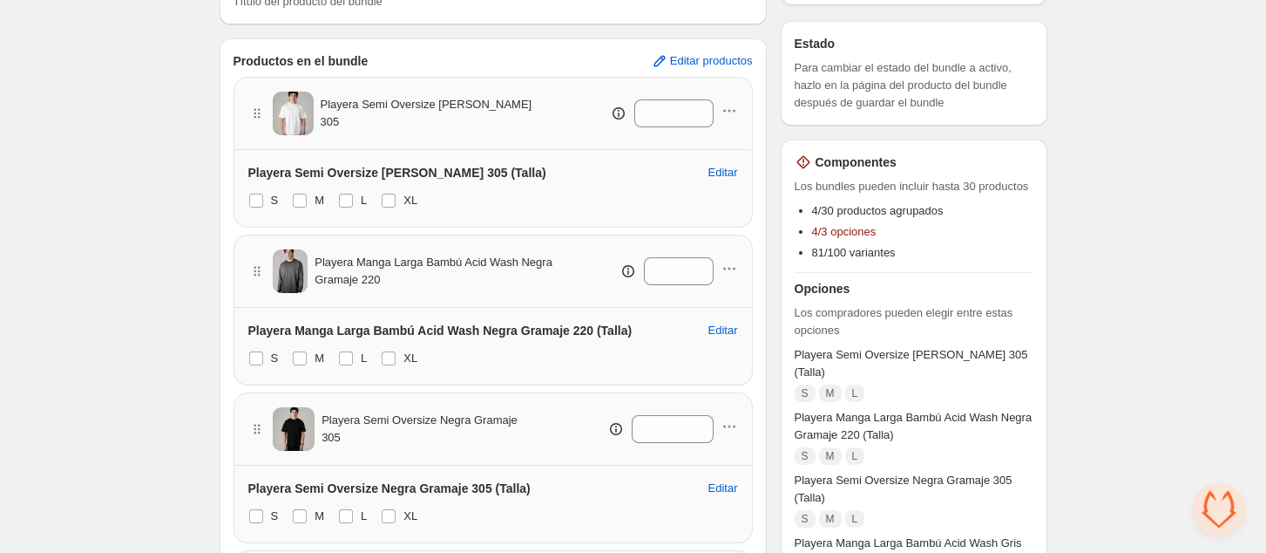
scroll to position [273, 0]
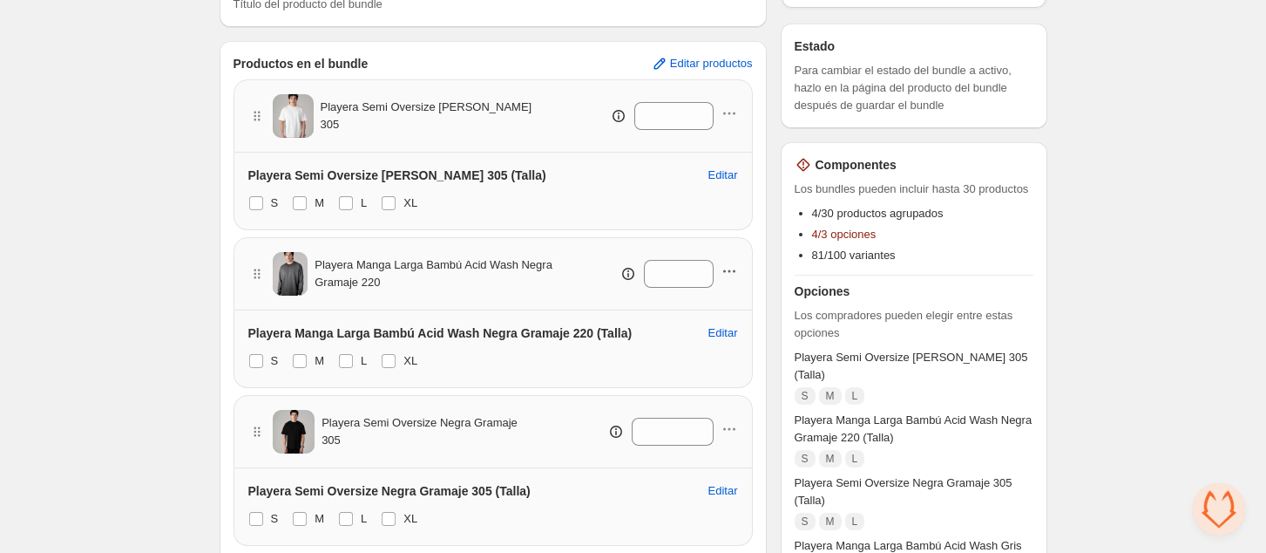
click at [730, 273] on icon "button" at bounding box center [729, 270] width 17 height 17
click at [743, 297] on div "Playera Manga Larga Bambú Acid Wash Negra Gramaje 220 *" at bounding box center [493, 273] width 519 height 73
click at [696, 51] on button "Editar productos" at bounding box center [702, 64] width 123 height 28
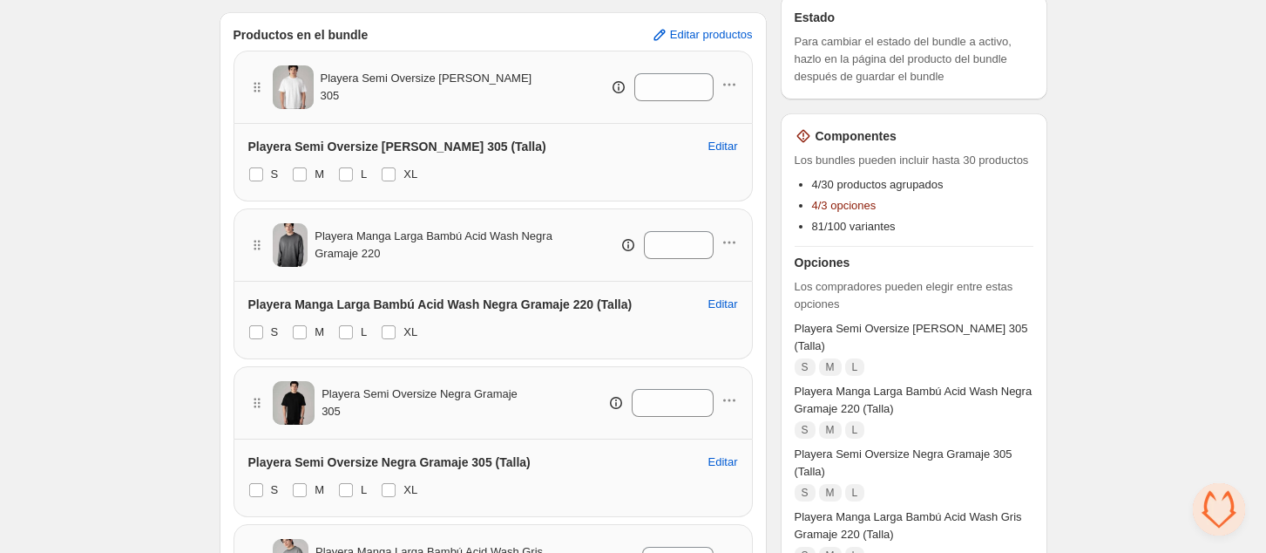
scroll to position [298, 0]
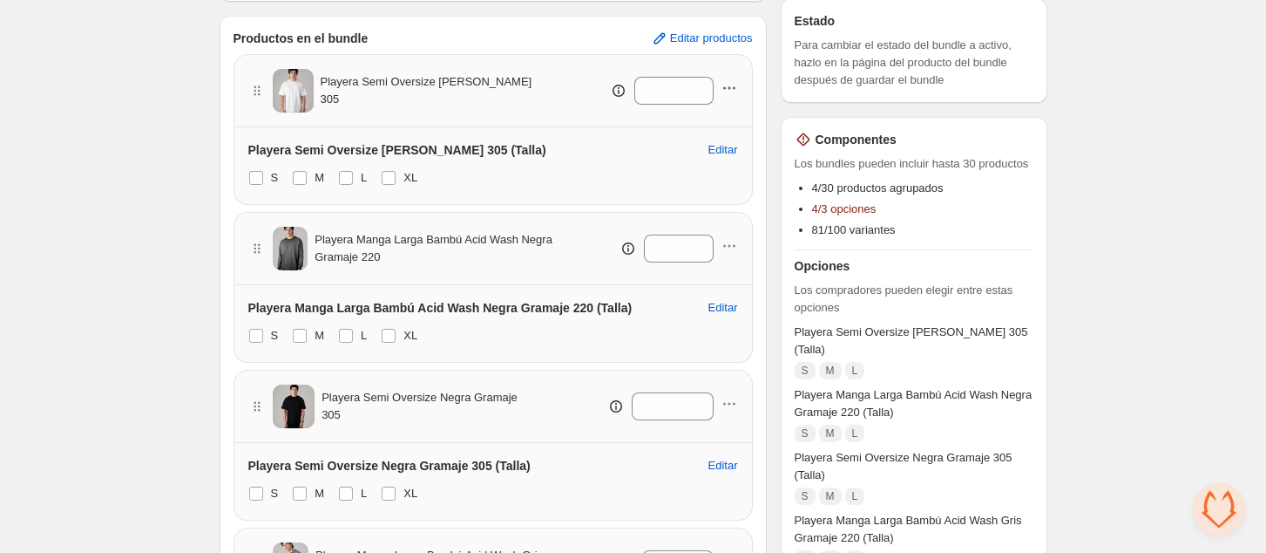
click at [737, 87] on icon "button" at bounding box center [729, 87] width 17 height 17
click at [718, 145] on span "Remove Product" at bounding box center [741, 150] width 90 height 17
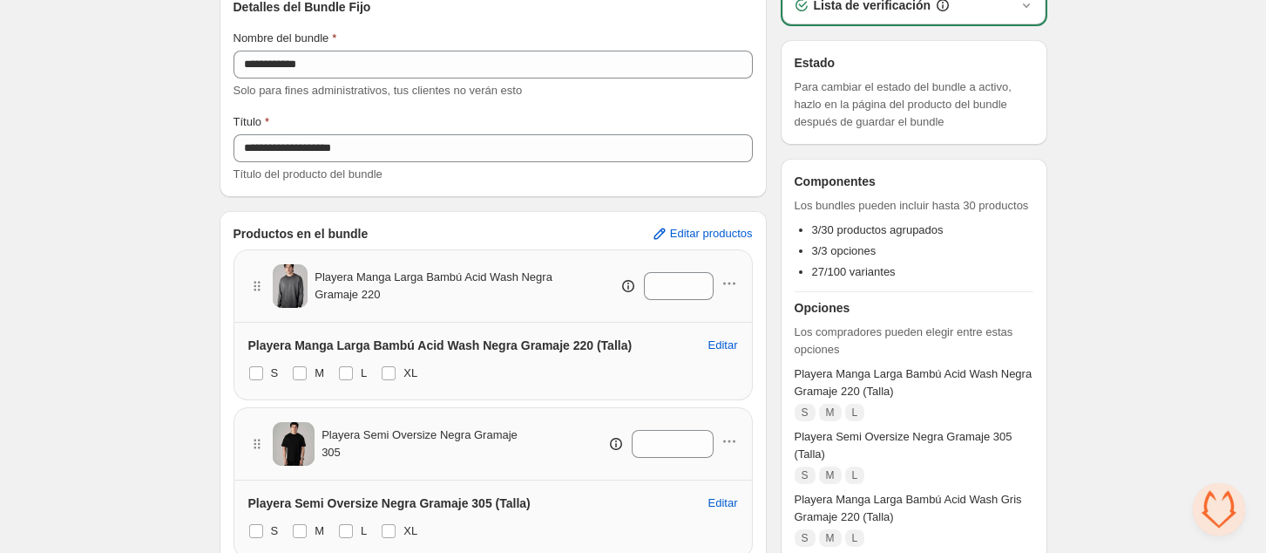
scroll to position [96, 0]
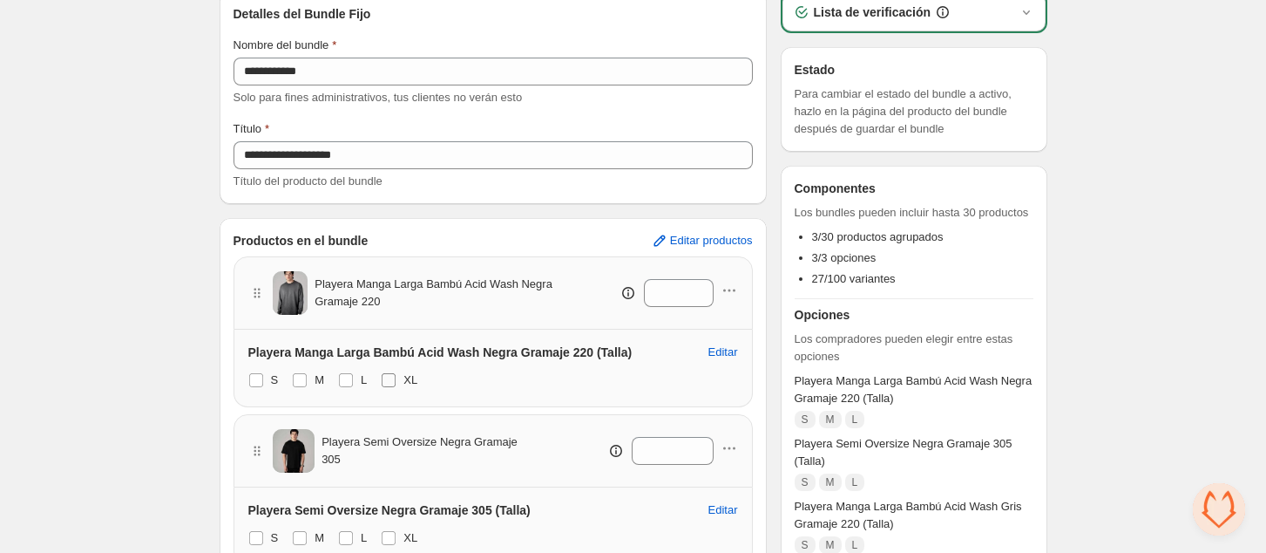
click at [382, 377] on span at bounding box center [389, 380] width 14 height 14
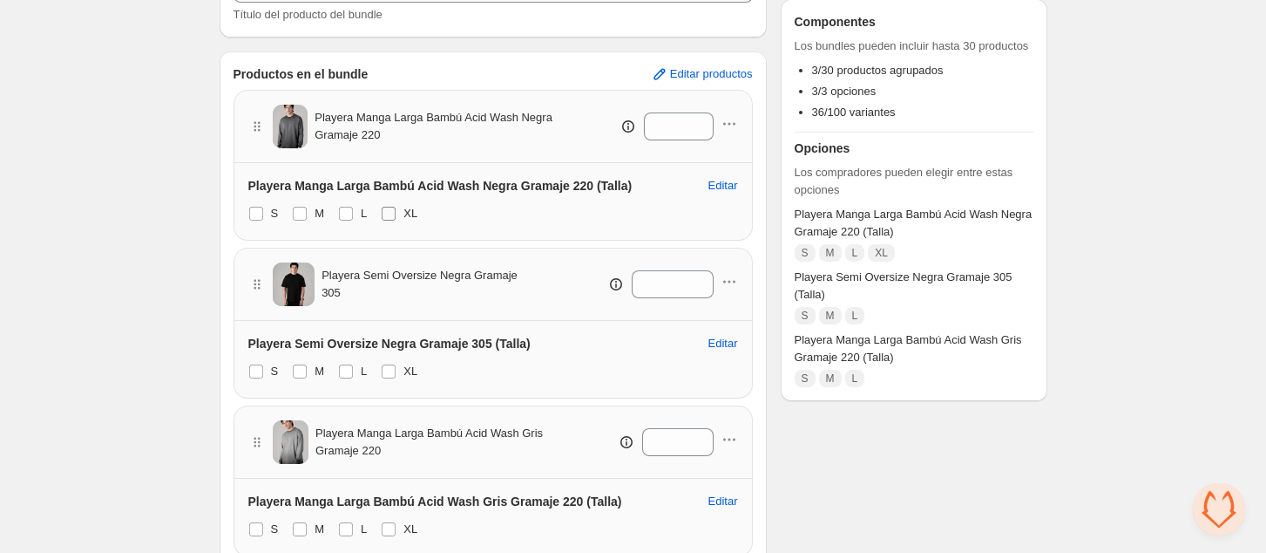
scroll to position [265, 0]
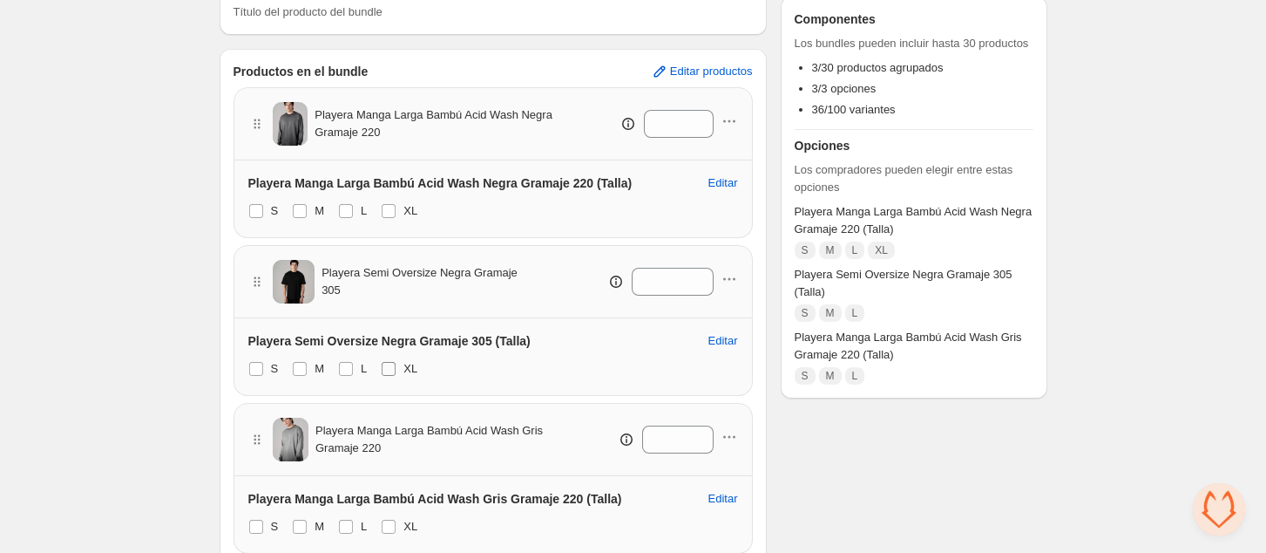
click at [385, 370] on span at bounding box center [389, 369] width 14 height 14
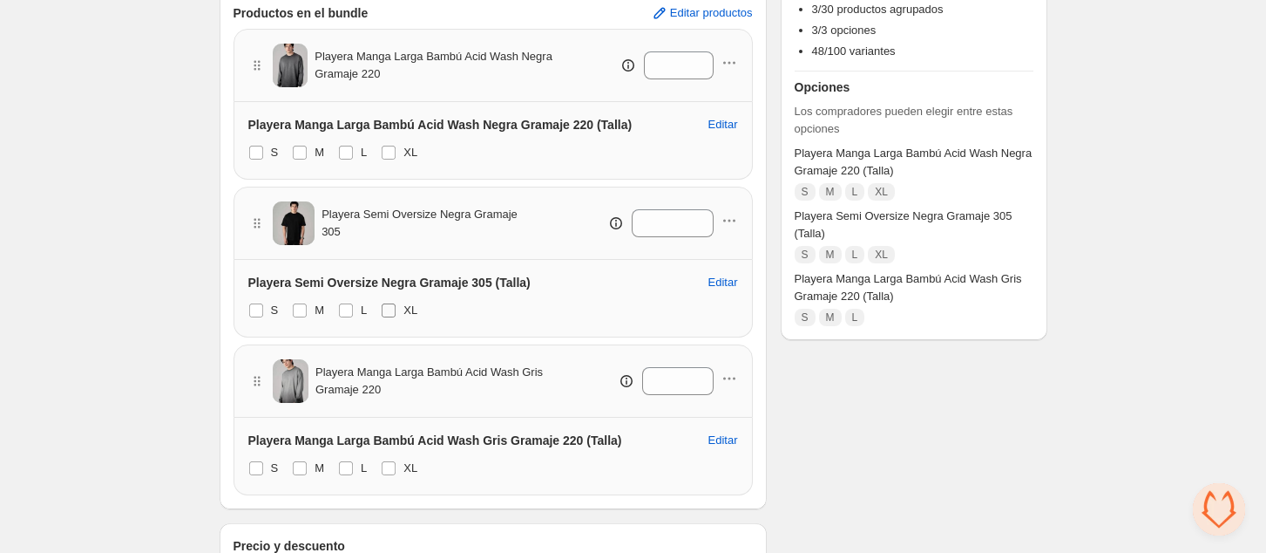
scroll to position [322, 0]
click at [395, 465] on label "XL" at bounding box center [399, 469] width 37 height 24
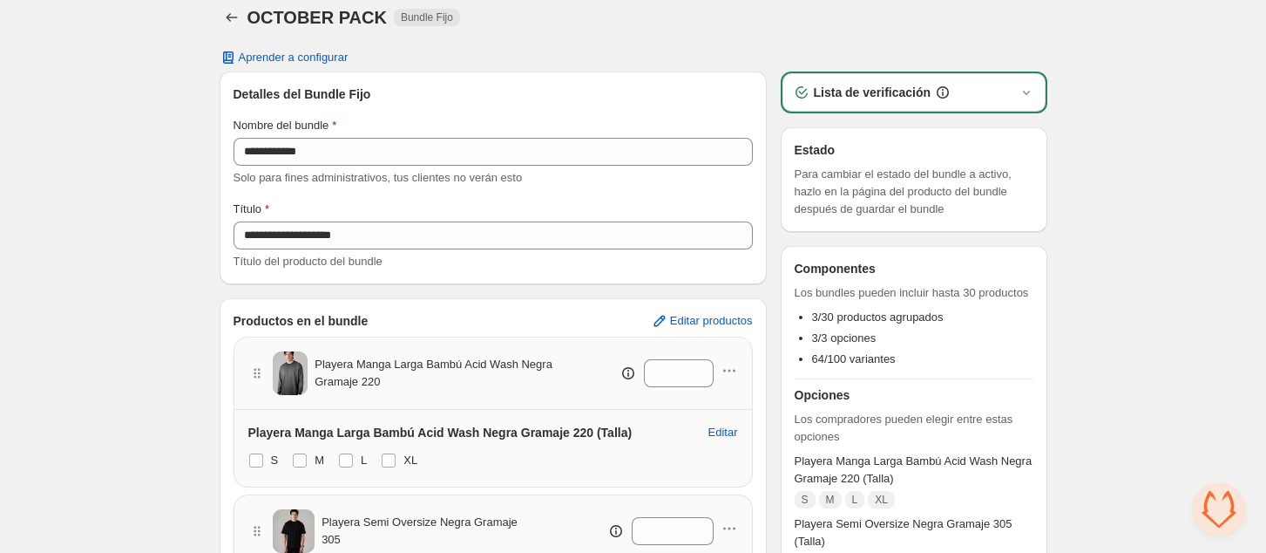
scroll to position [0, 0]
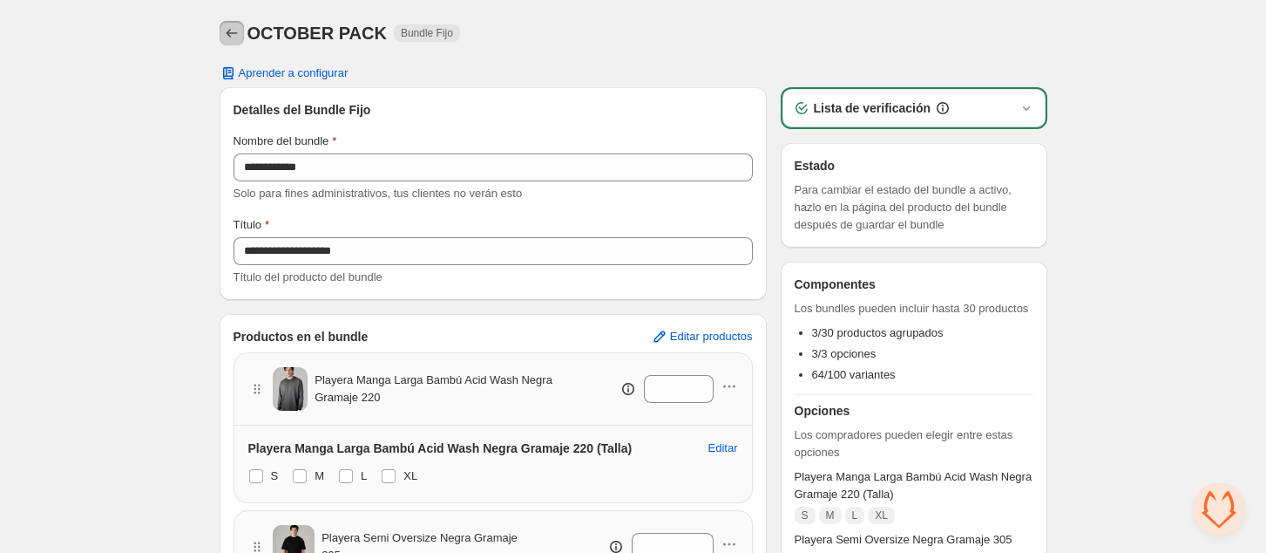
click at [230, 37] on icon "Back" at bounding box center [231, 32] width 17 height 17
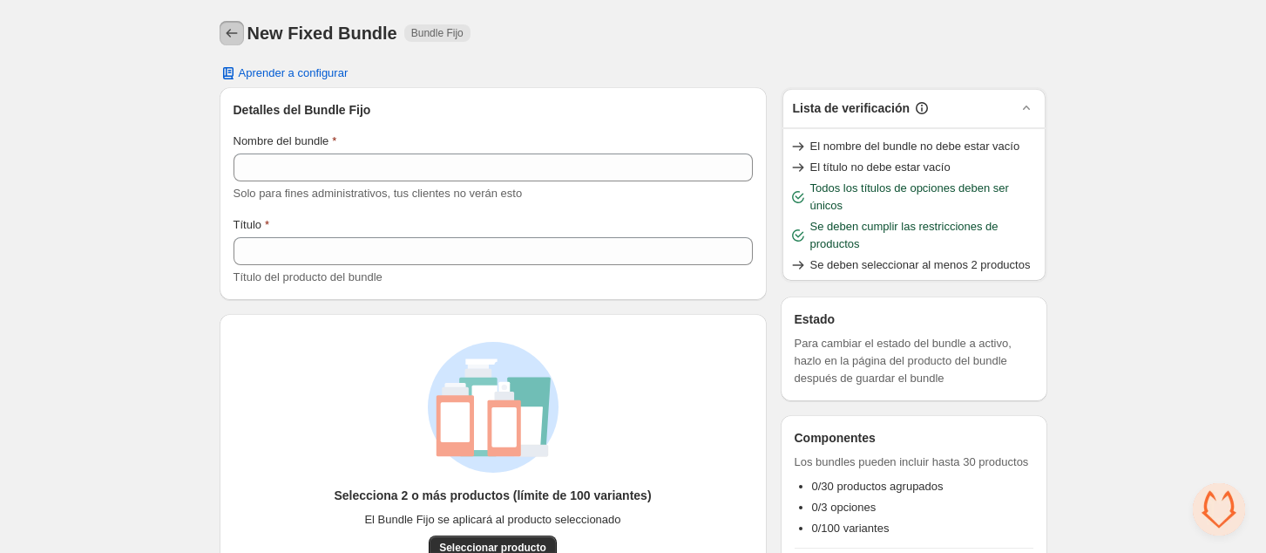
click at [226, 30] on icon "Back" at bounding box center [231, 32] width 17 height 17
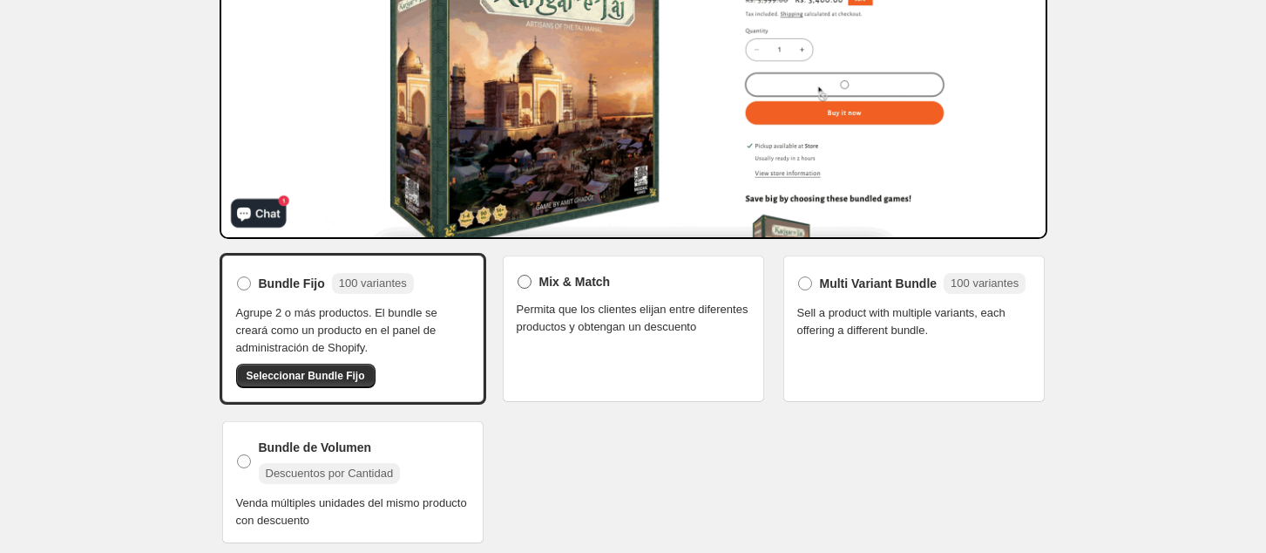
drag, startPoint x: 0, startPoint y: 0, endPoint x: 530, endPoint y: 289, distance: 603.8
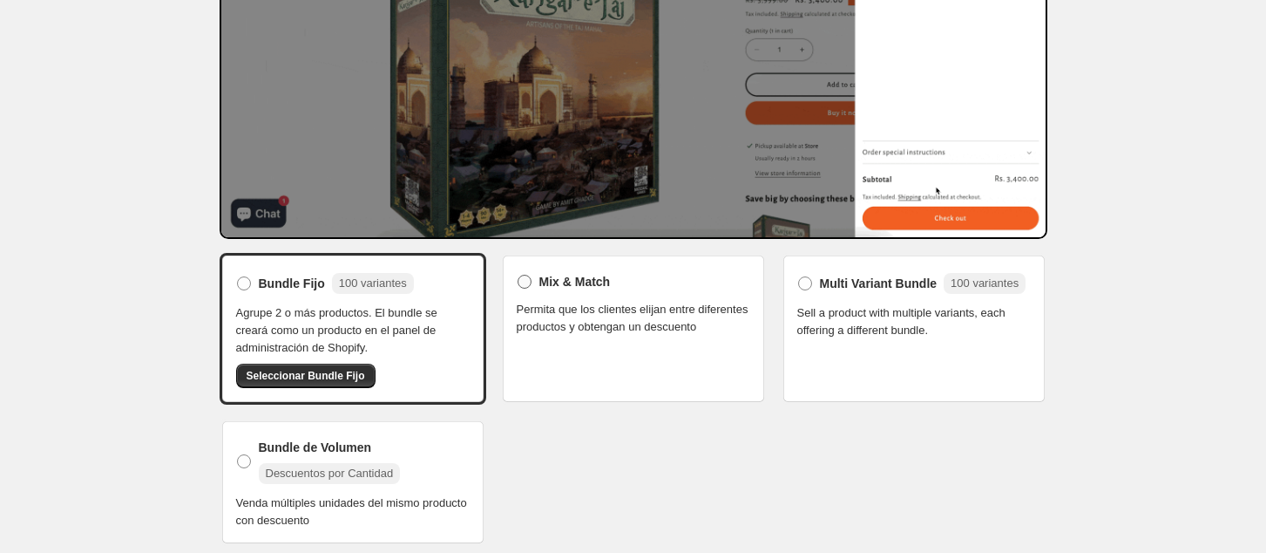
click at [530, 289] on label "Mix & Match" at bounding box center [564, 281] width 94 height 24
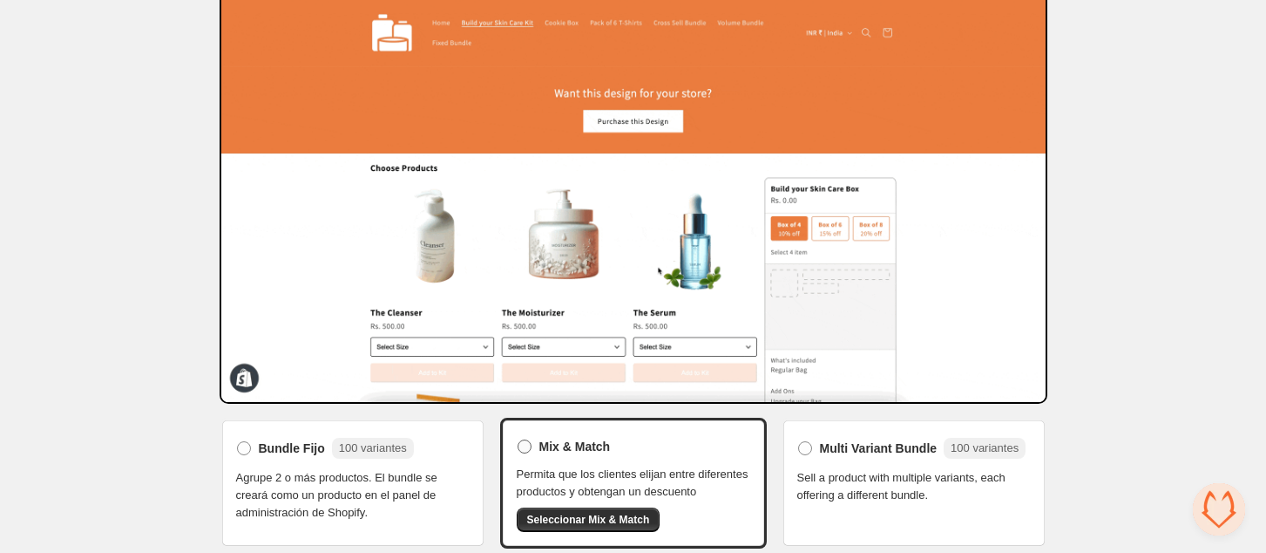
scroll to position [216, 0]
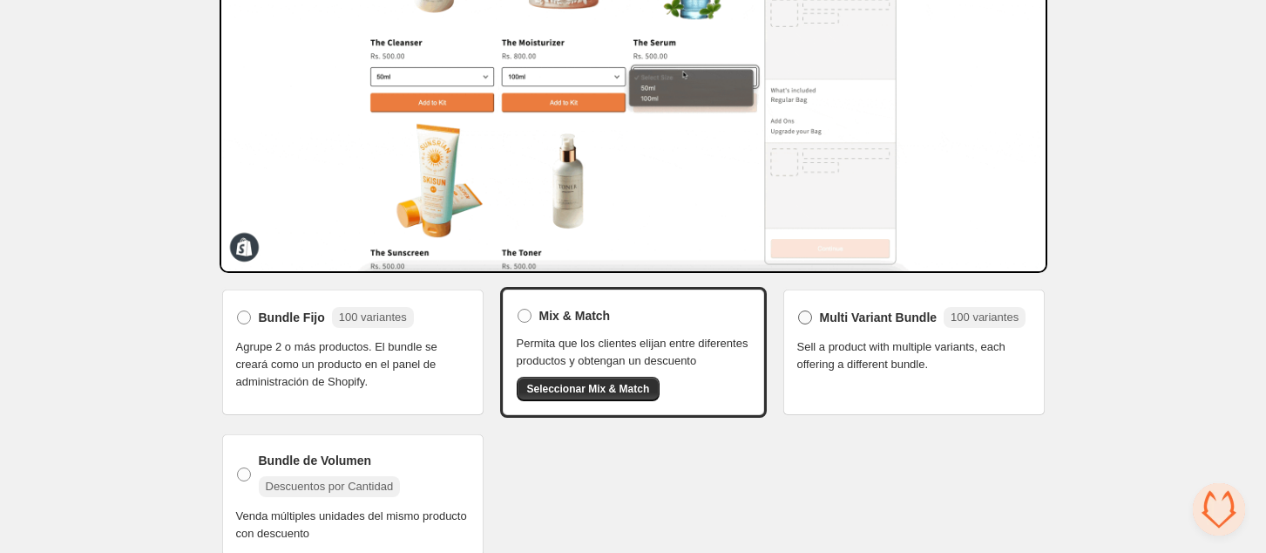
click at [804, 320] on span at bounding box center [805, 317] width 14 height 14
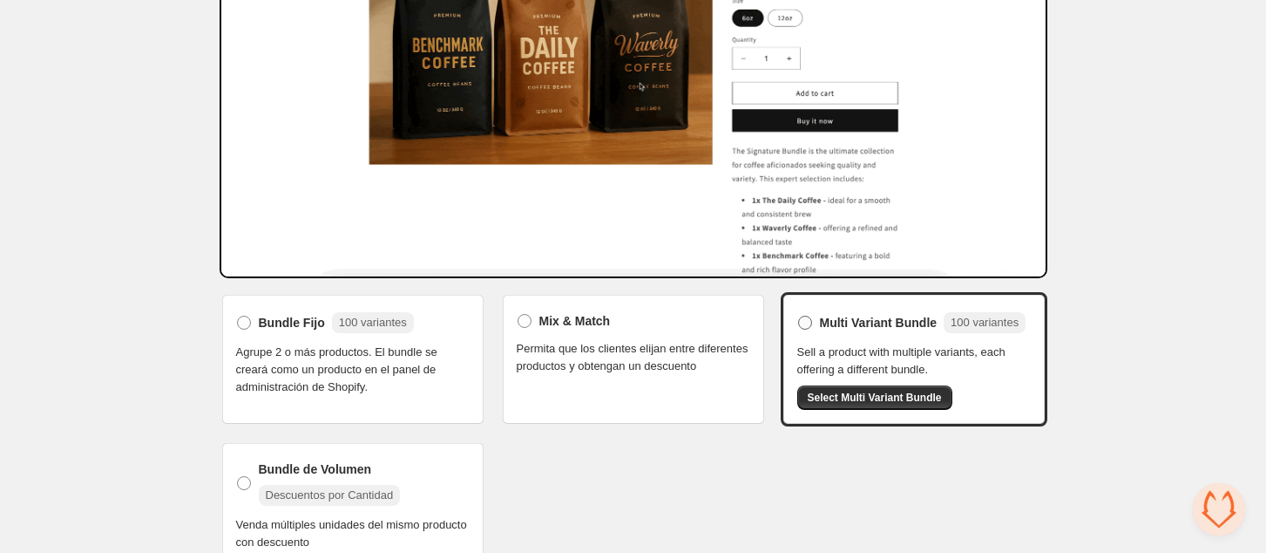
scroll to position [237, 0]
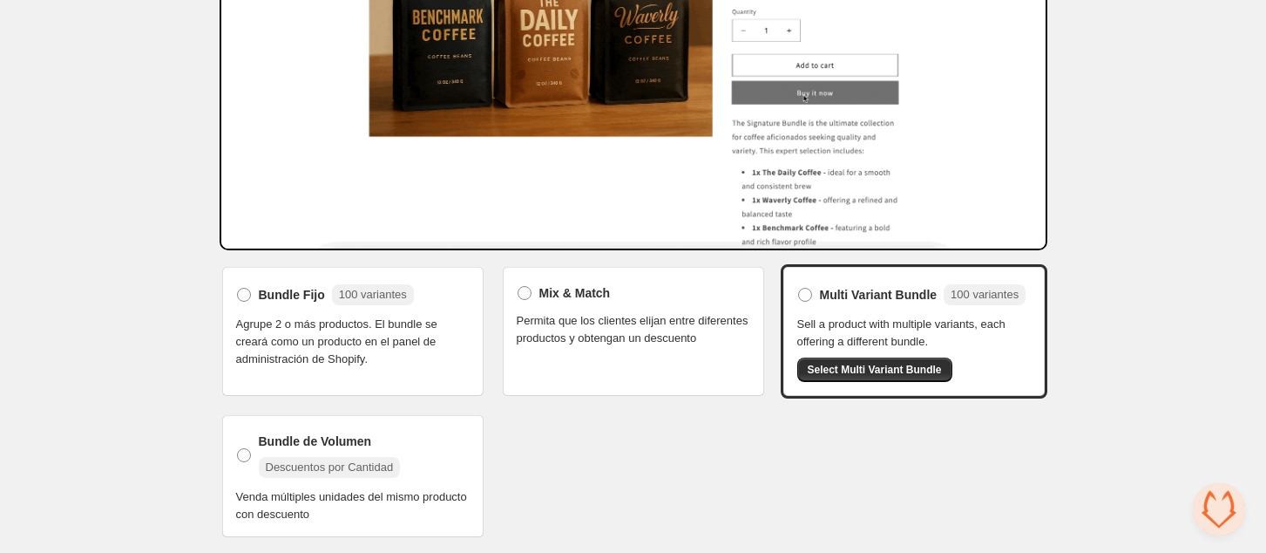
click at [342, 499] on span "Venda múltiples unidades del mismo producto con descuento" at bounding box center [353, 505] width 234 height 35
click at [242, 448] on span at bounding box center [244, 455] width 14 height 14
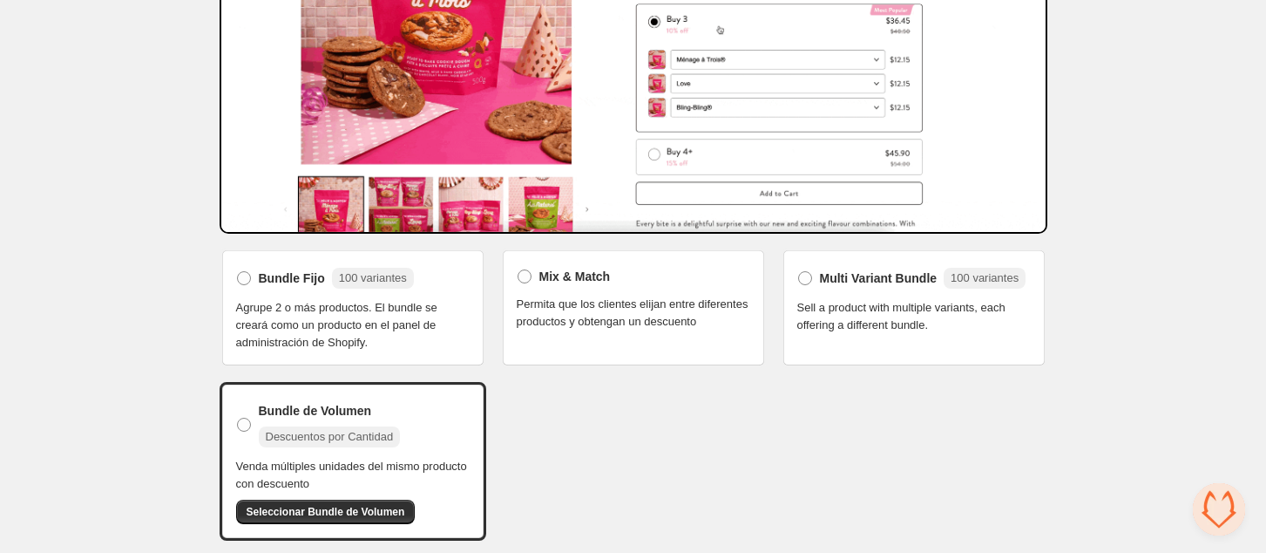
scroll to position [0, 0]
